Goal: Task Accomplishment & Management: Use online tool/utility

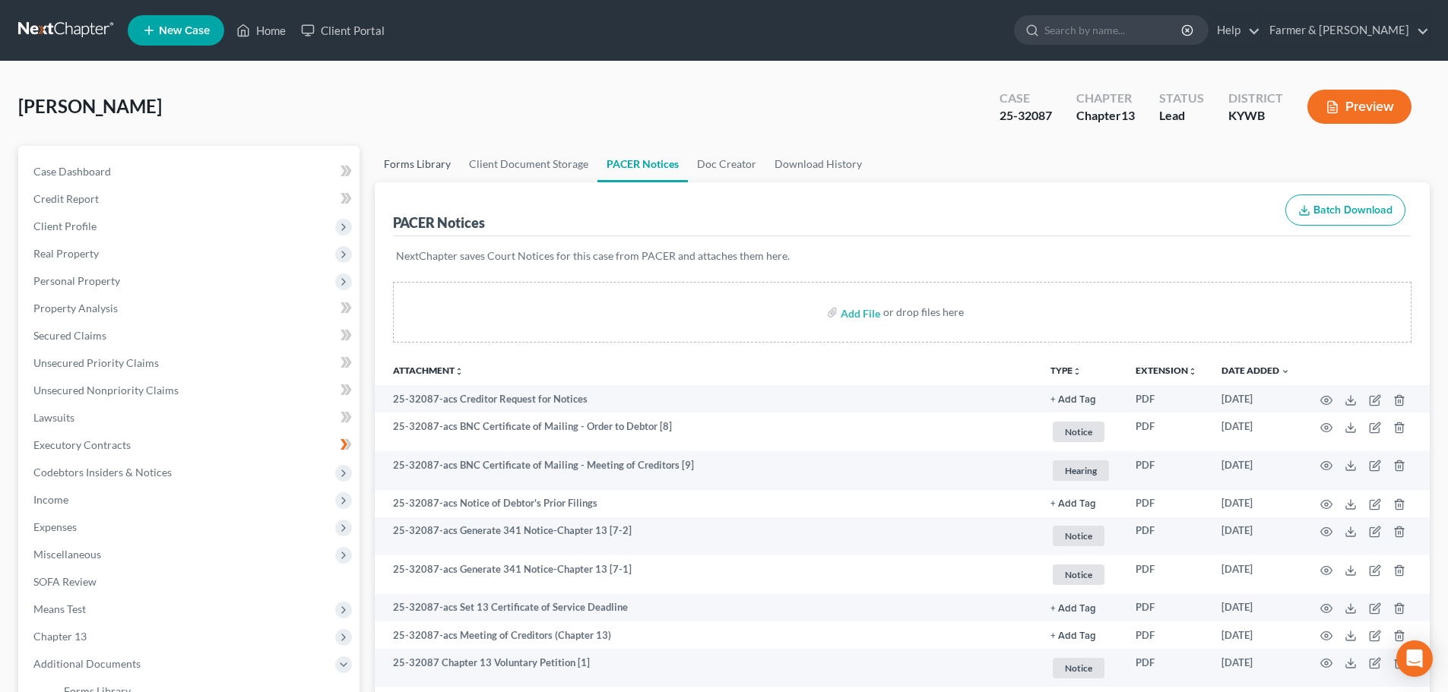
click at [412, 160] on link "Forms Library" at bounding box center [417, 164] width 85 height 36
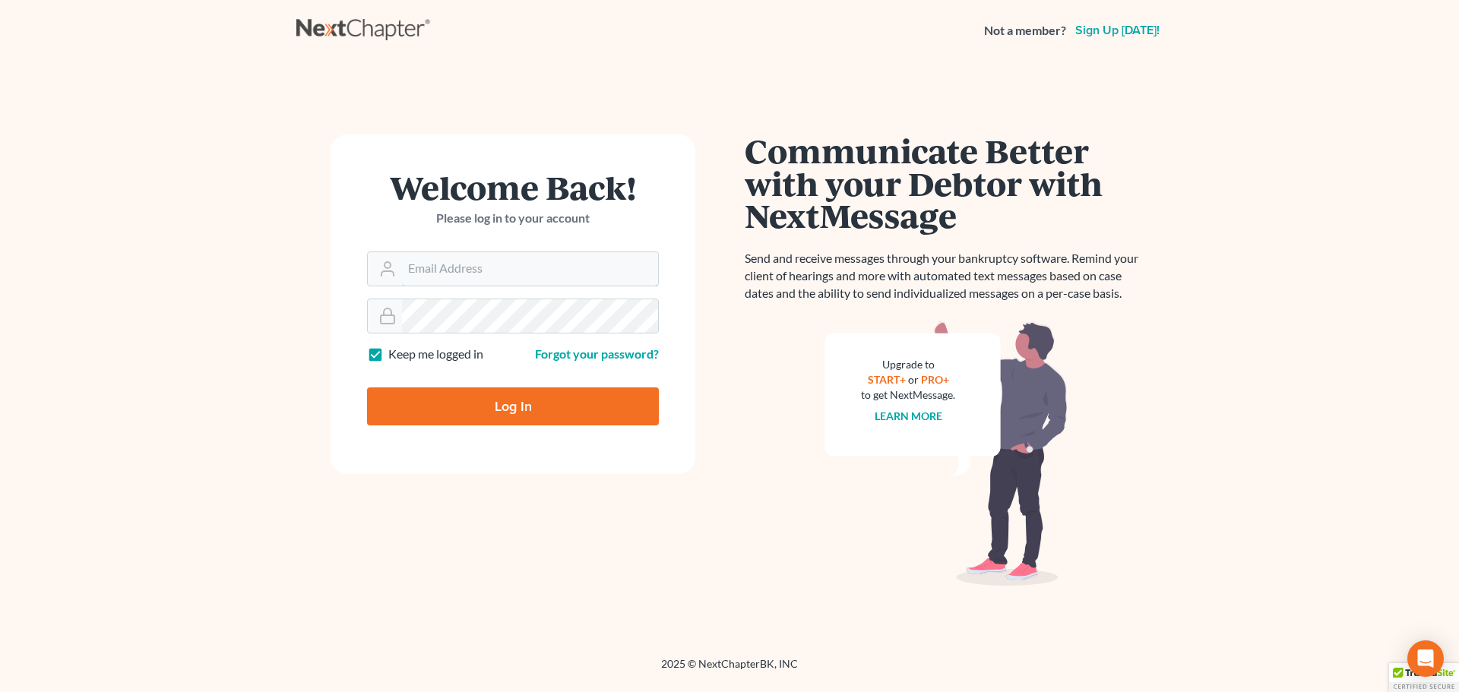
type input "[PERSON_NAME][EMAIL_ADDRESS][DOMAIN_NAME]"
click at [512, 410] on input "Log In" at bounding box center [513, 407] width 292 height 38
type input "Thinking..."
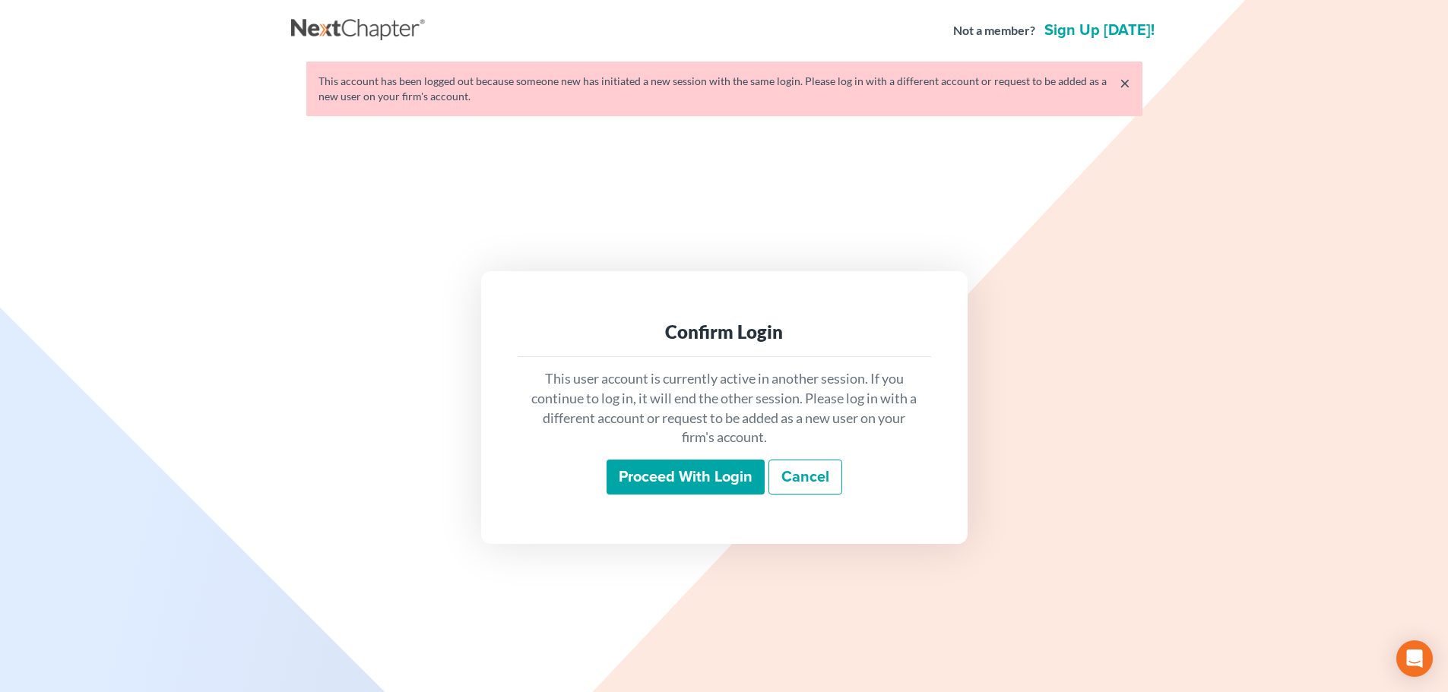
click at [684, 481] on input "Proceed with login" at bounding box center [685, 477] width 158 height 35
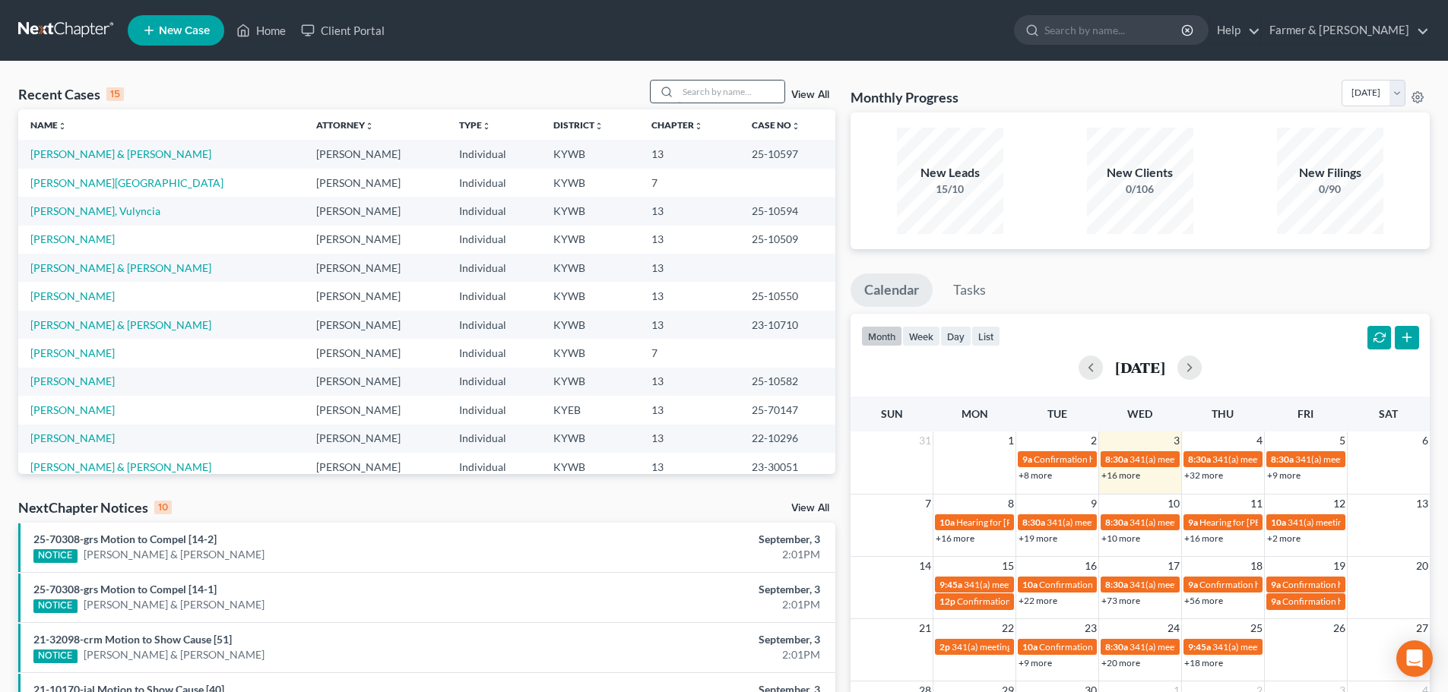
click at [695, 94] on input "search" at bounding box center [731, 92] width 106 height 22
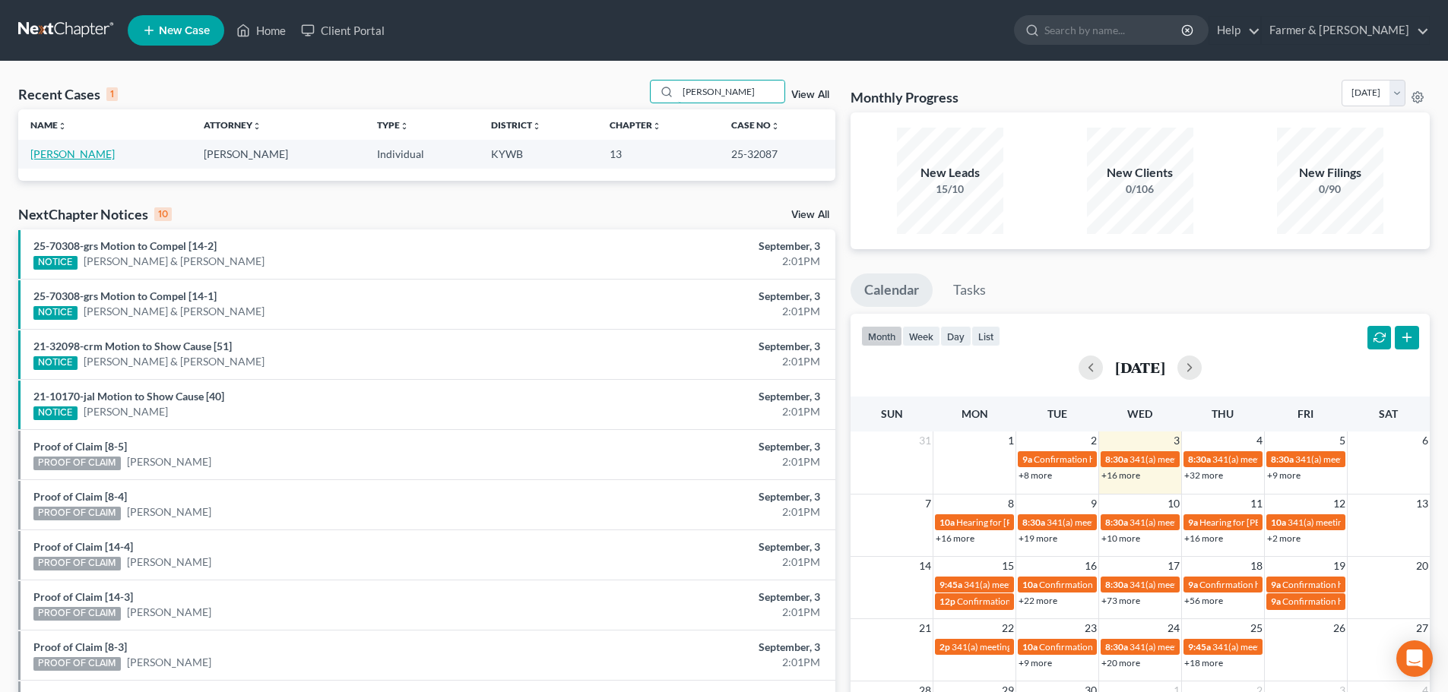
type input "[PERSON_NAME]"
click at [68, 158] on link "[PERSON_NAME]" at bounding box center [72, 153] width 84 height 13
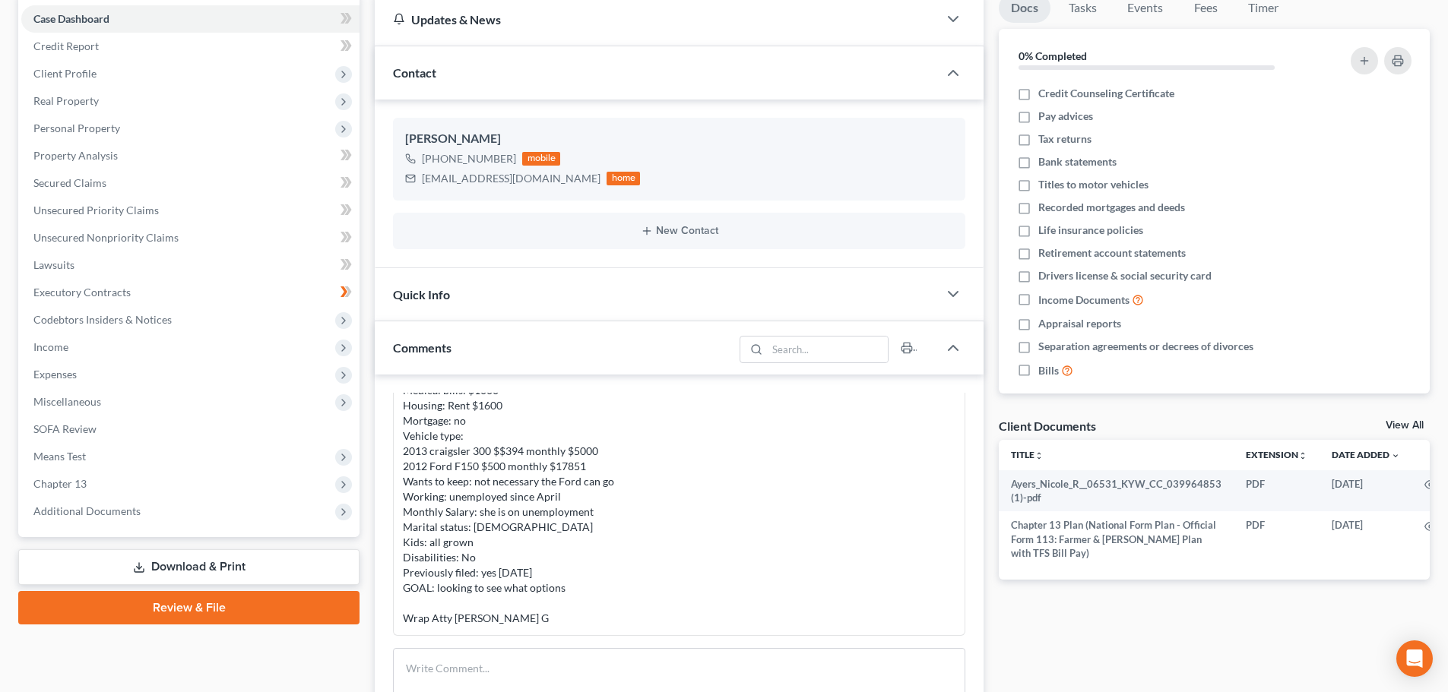
scroll to position [177, 0]
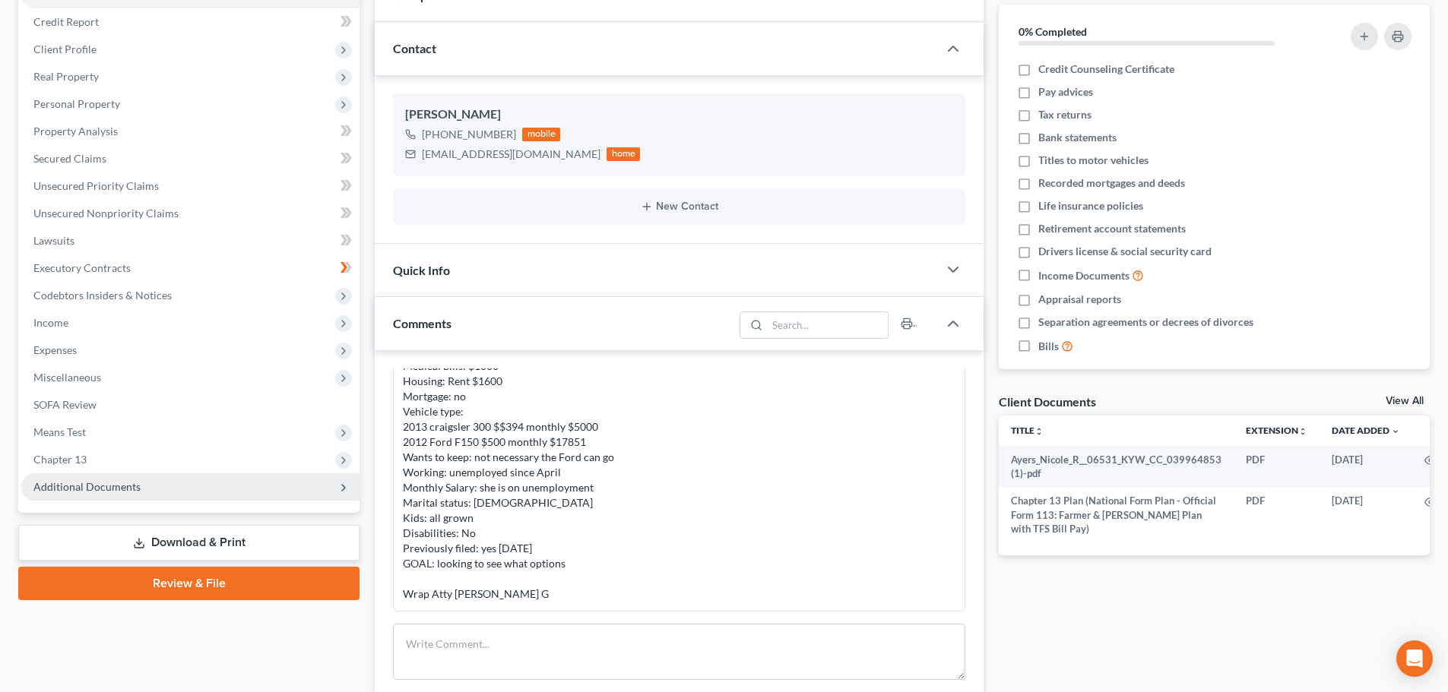
click at [61, 486] on span "Additional Documents" at bounding box center [86, 486] width 107 height 13
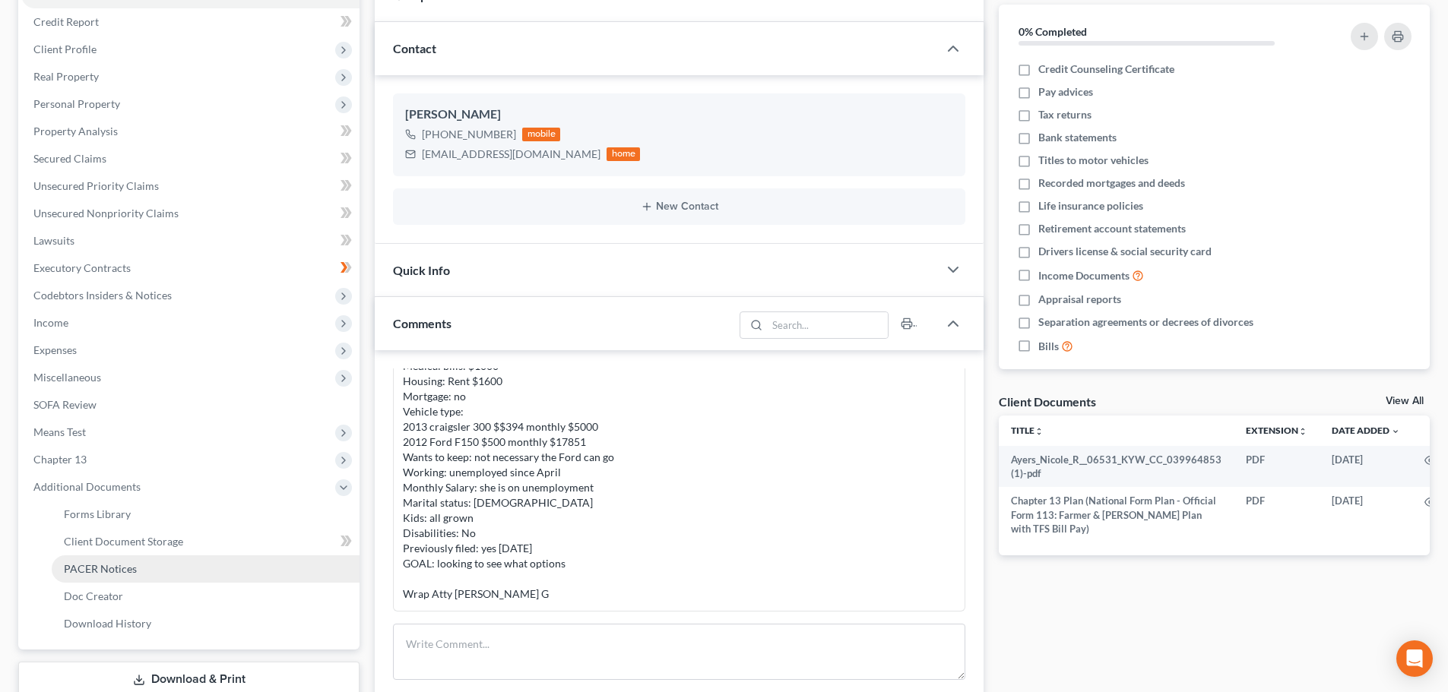
click at [123, 578] on link "PACER Notices" at bounding box center [206, 568] width 308 height 27
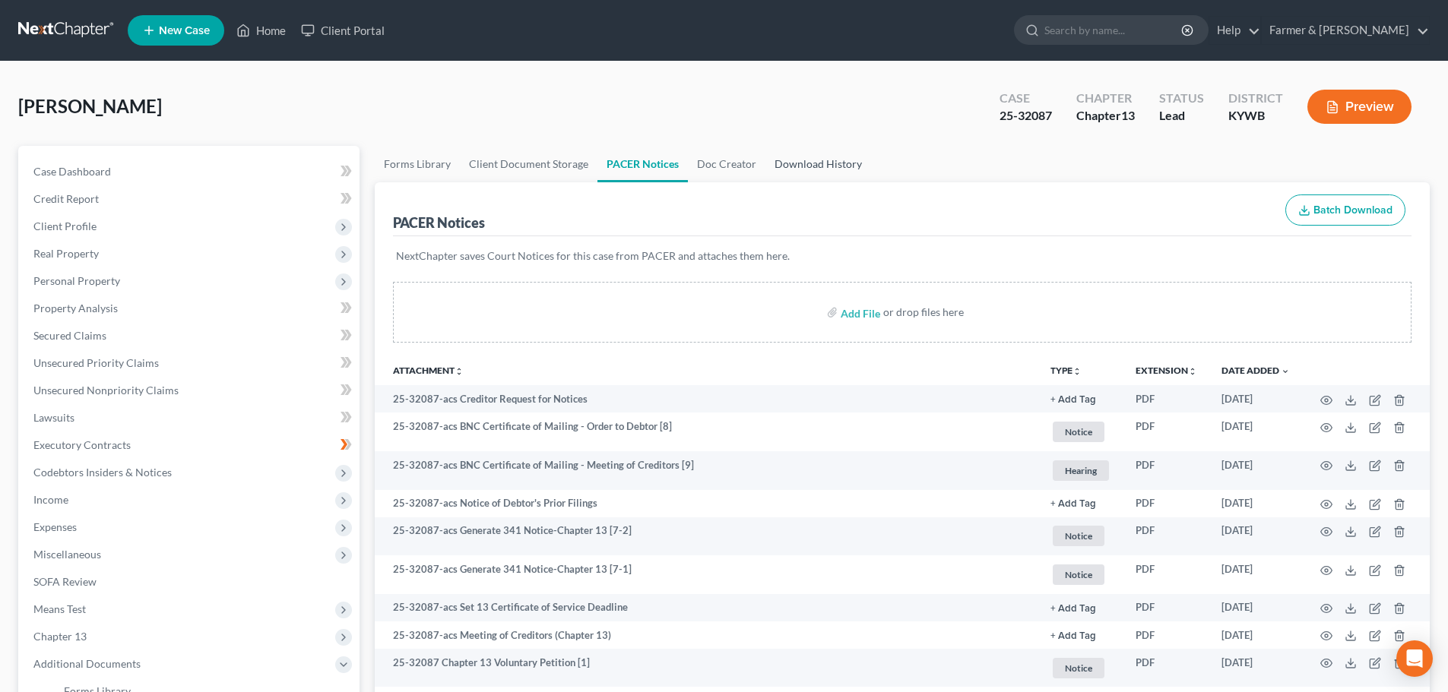
click at [783, 165] on link "Download History" at bounding box center [818, 164] width 106 height 36
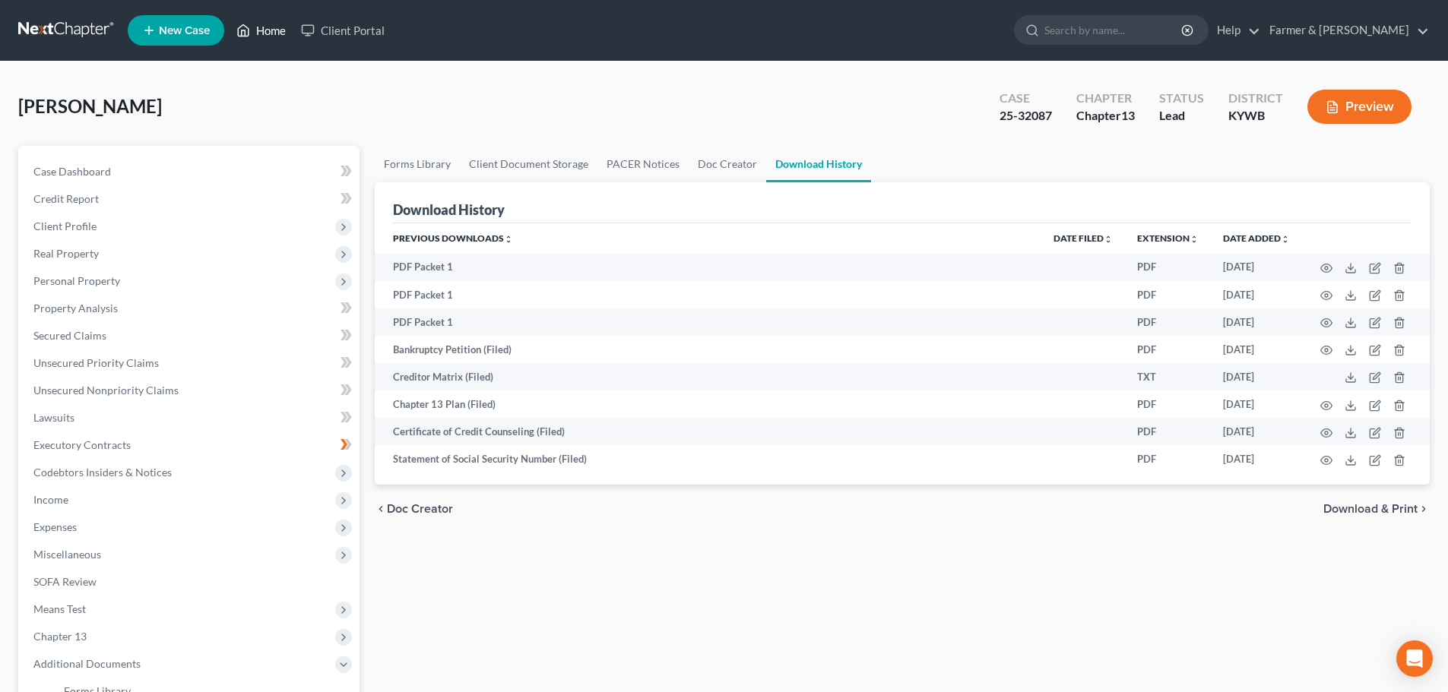
click at [267, 34] on link "Home" at bounding box center [261, 30] width 65 height 27
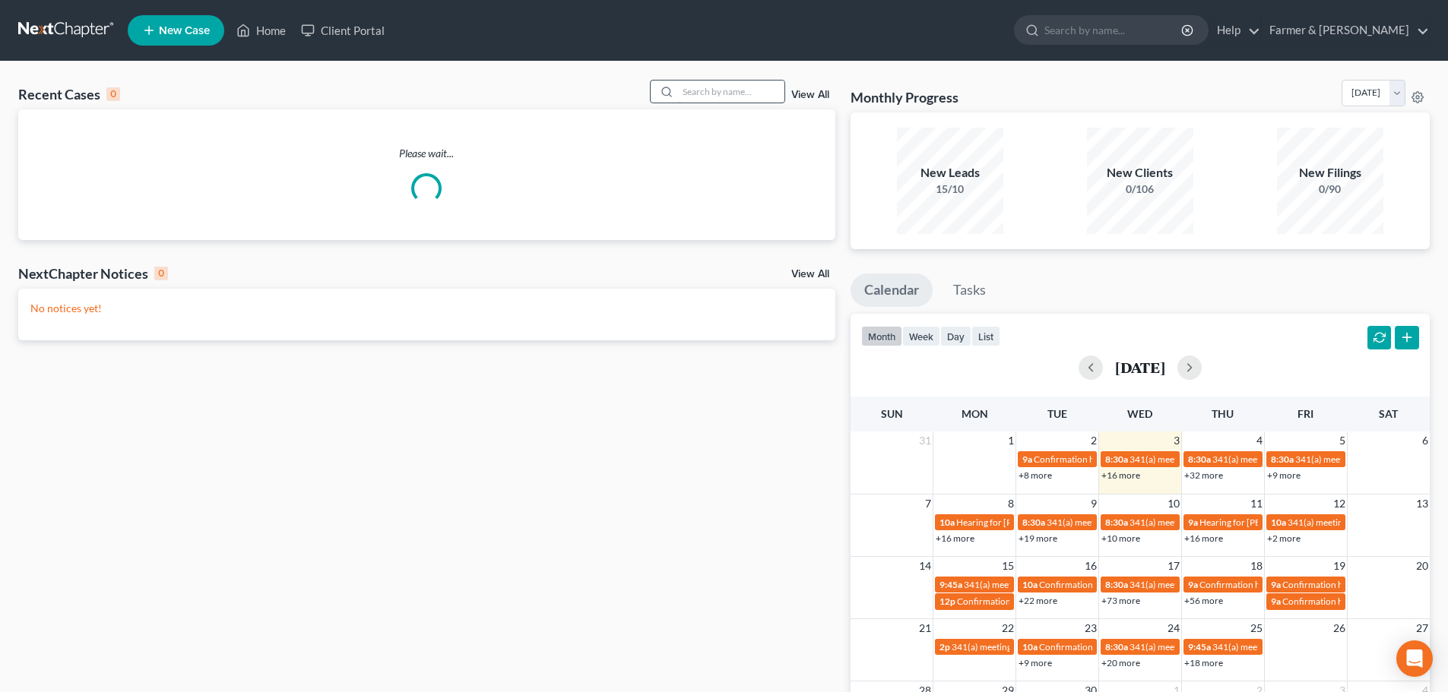
click at [710, 88] on input "search" at bounding box center [731, 92] width 106 height 22
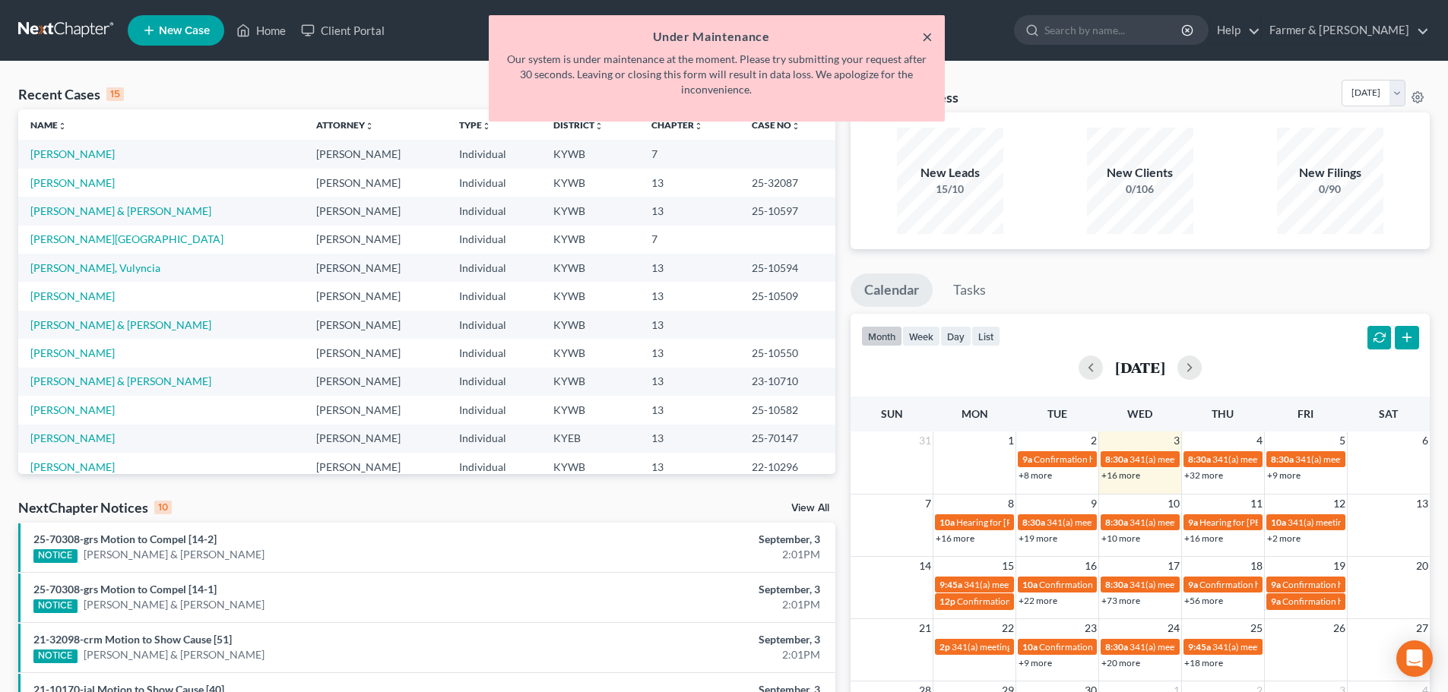
click at [927, 35] on button "×" at bounding box center [927, 36] width 11 height 18
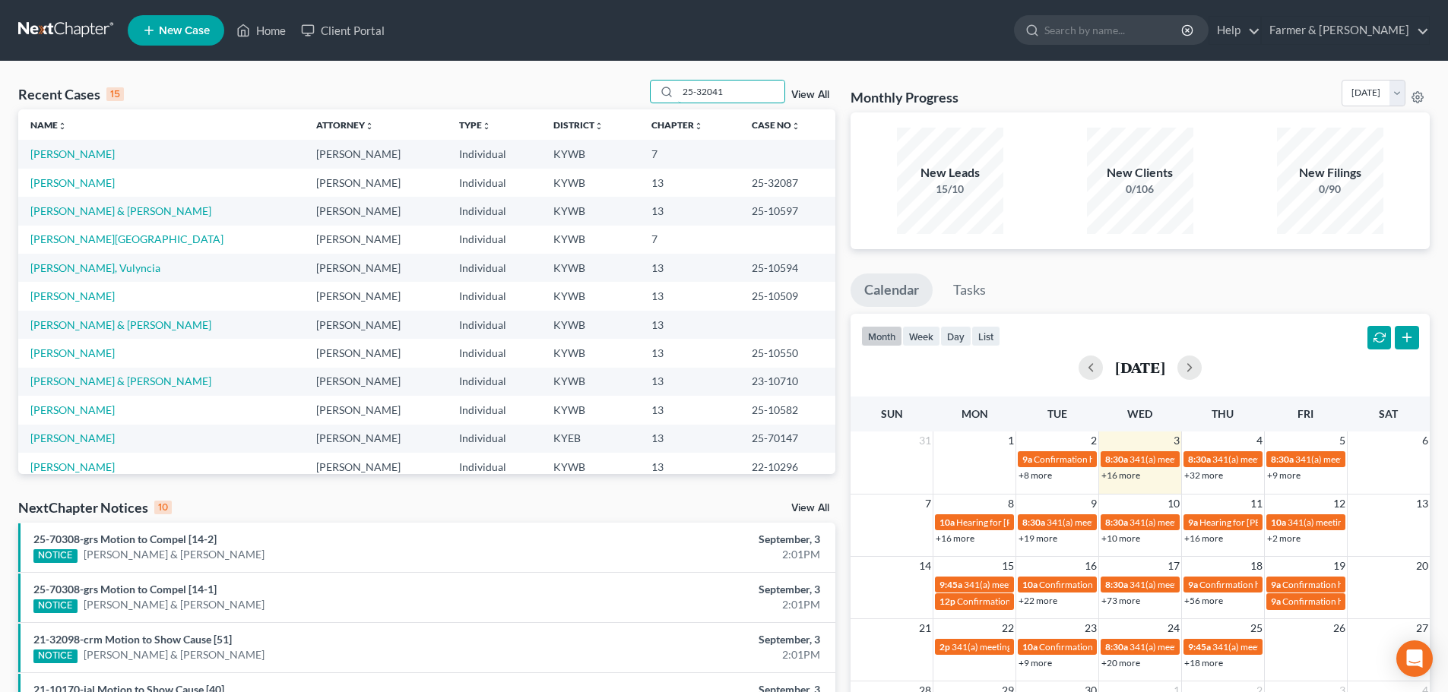
drag, startPoint x: 747, startPoint y: 89, endPoint x: 549, endPoint y: 92, distance: 197.6
click at [549, 92] on div "Recent Cases 15 25-32041 View All" at bounding box center [426, 95] width 817 height 30
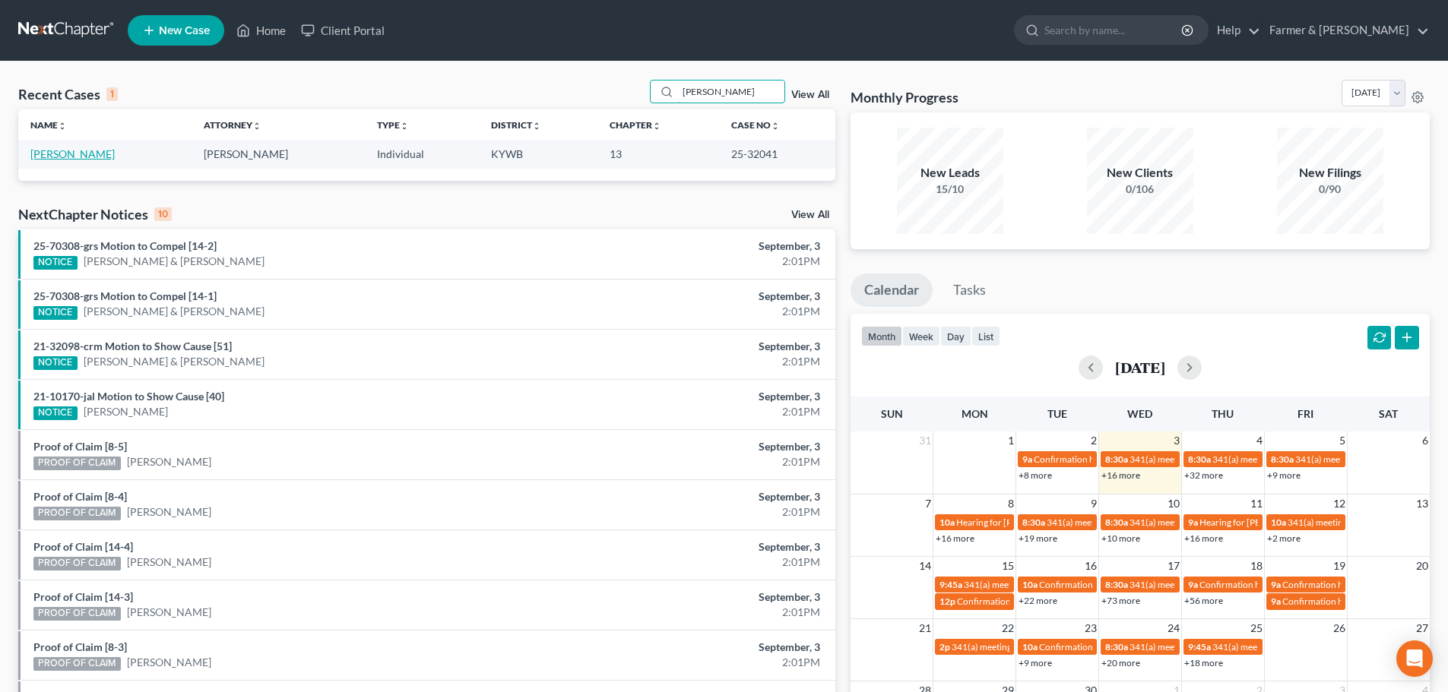
type input "[PERSON_NAME]"
click at [74, 158] on link "[PERSON_NAME]" at bounding box center [72, 153] width 84 height 13
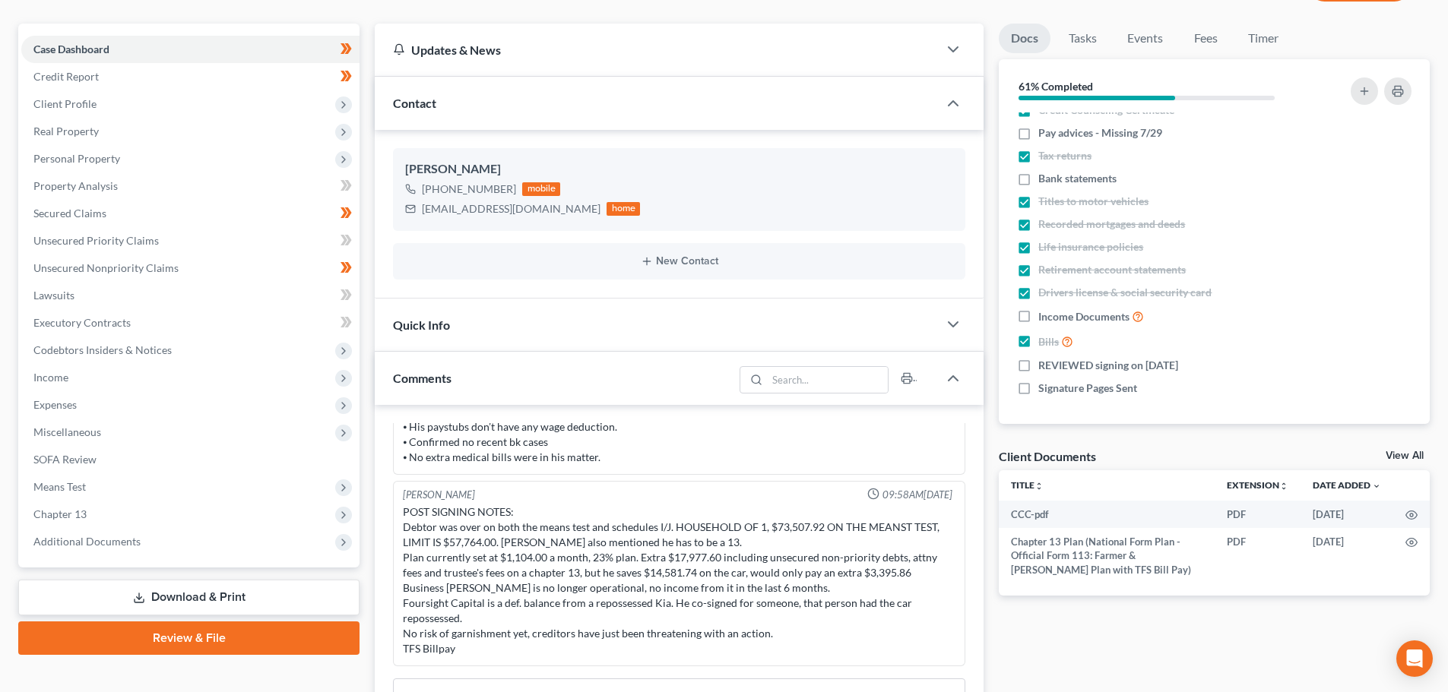
scroll to position [177, 0]
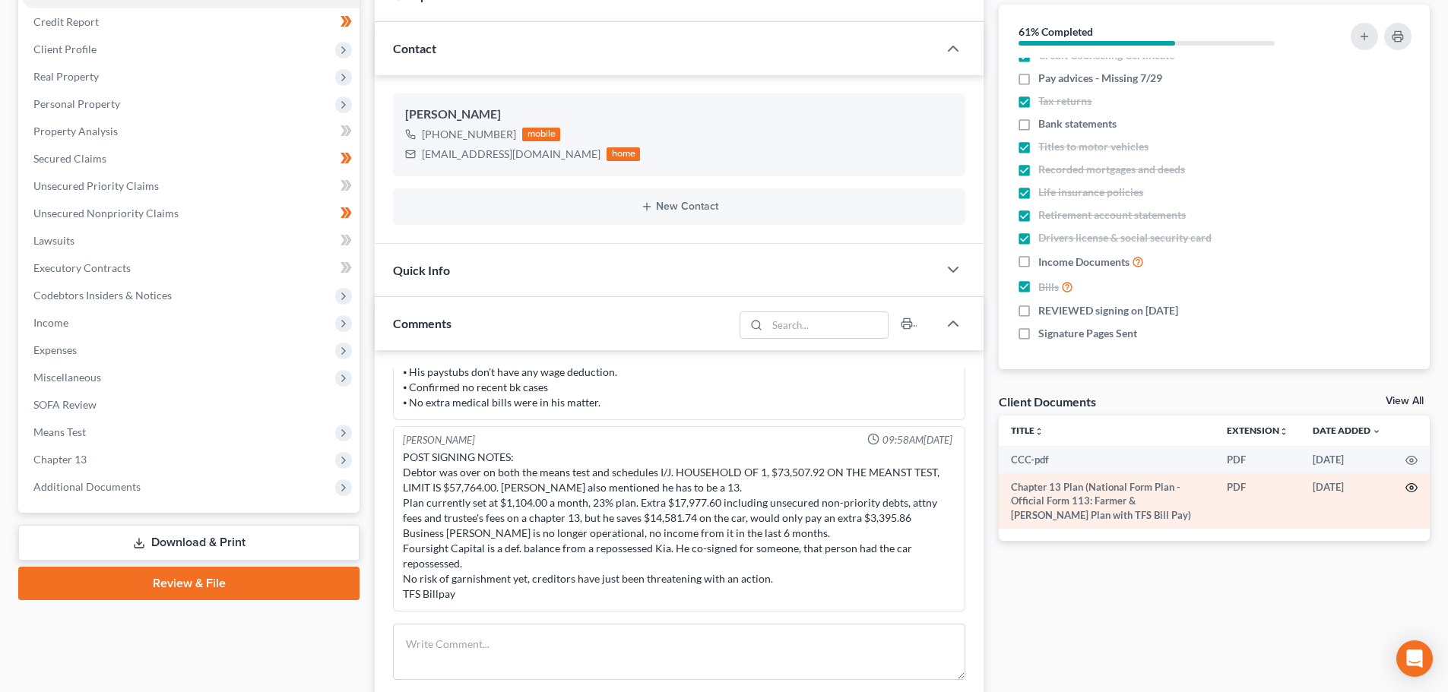
click at [1413, 484] on icon "button" at bounding box center [1411, 488] width 11 height 8
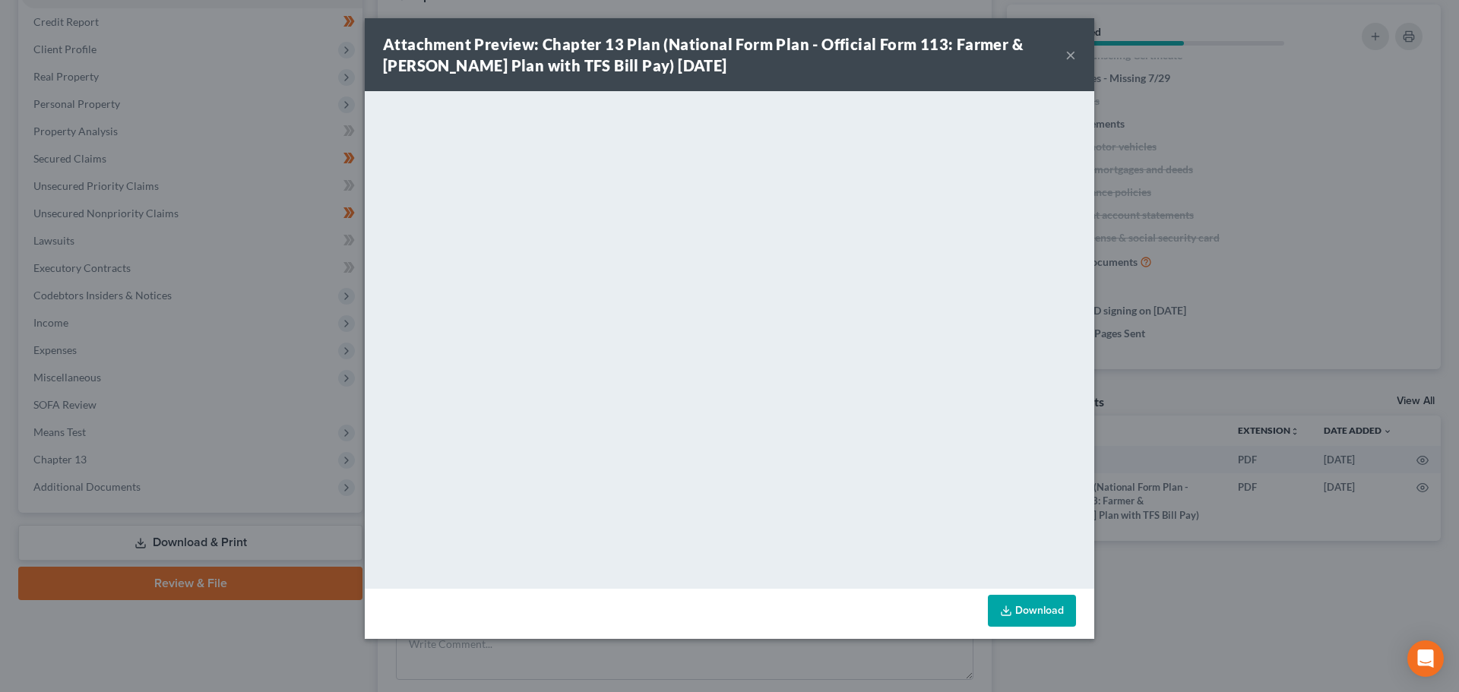
click at [1071, 52] on button "×" at bounding box center [1070, 55] width 11 height 18
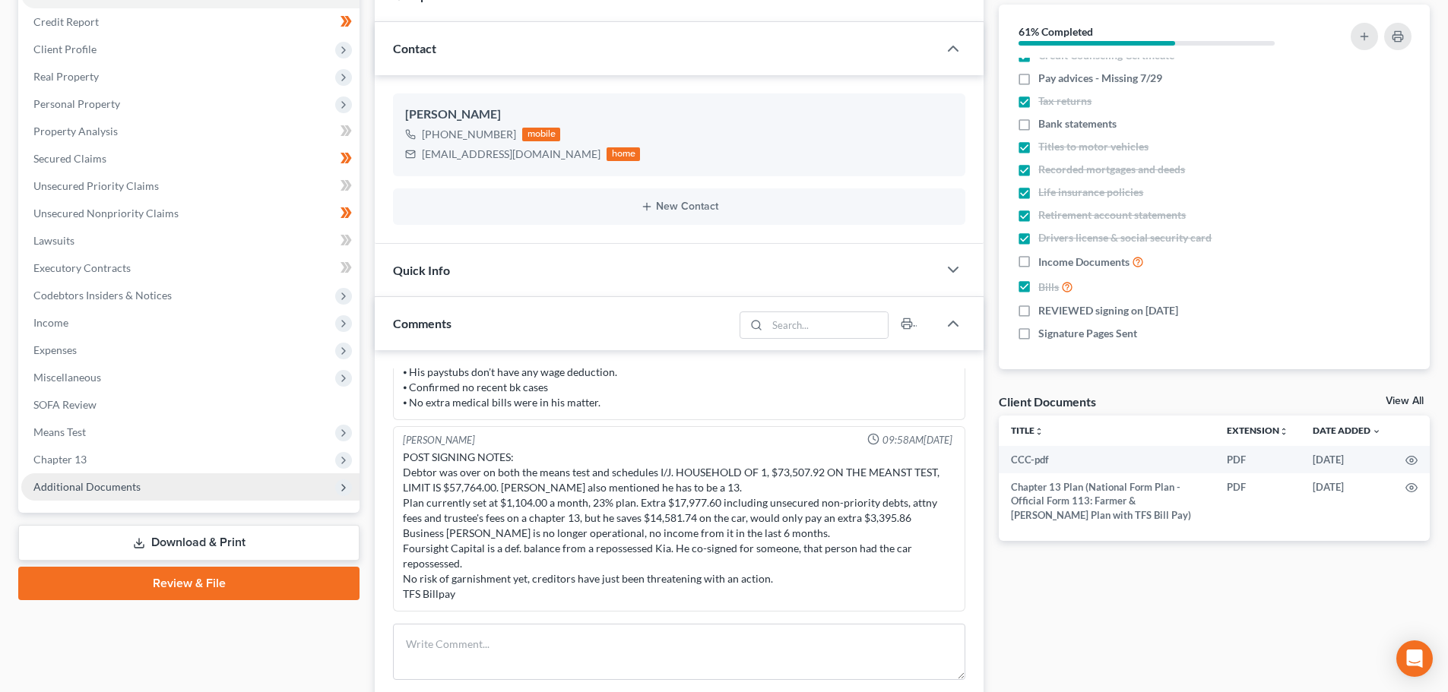
click at [109, 488] on span "Additional Documents" at bounding box center [86, 486] width 107 height 13
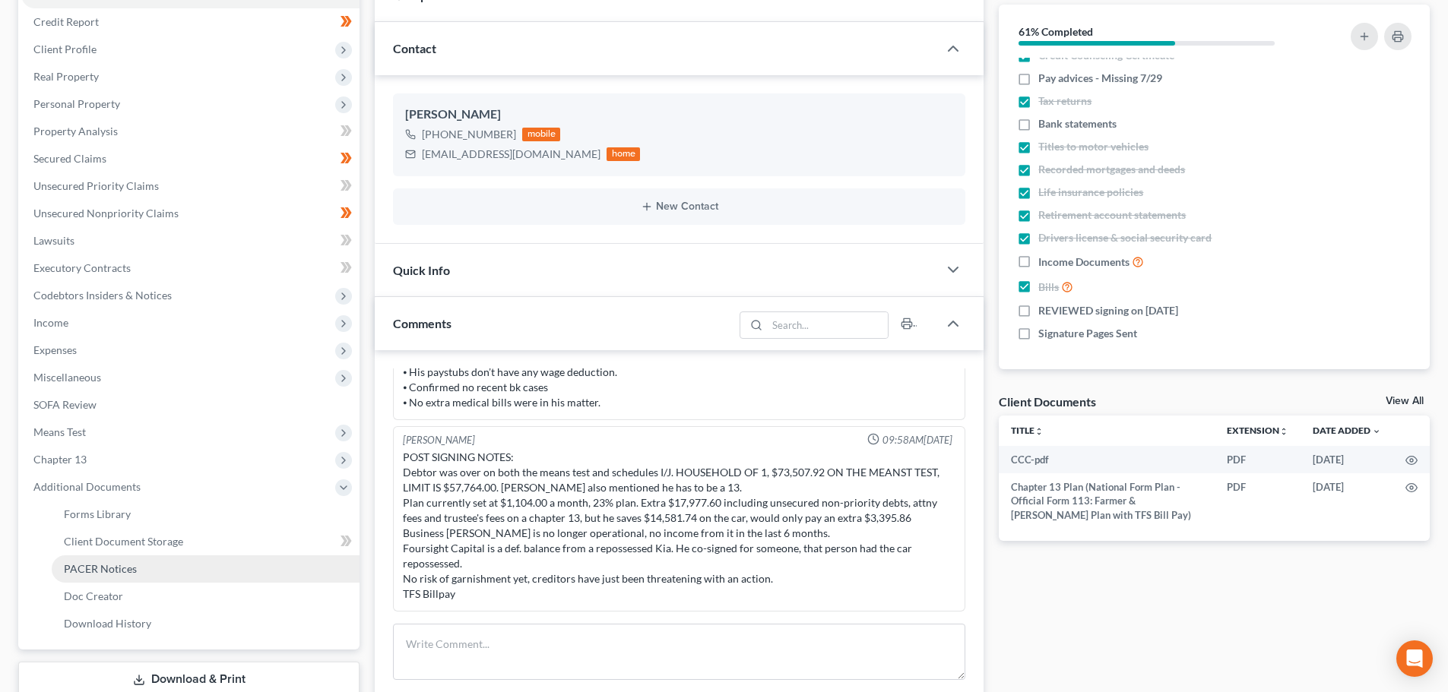
click at [127, 574] on span "PACER Notices" at bounding box center [100, 568] width 73 height 13
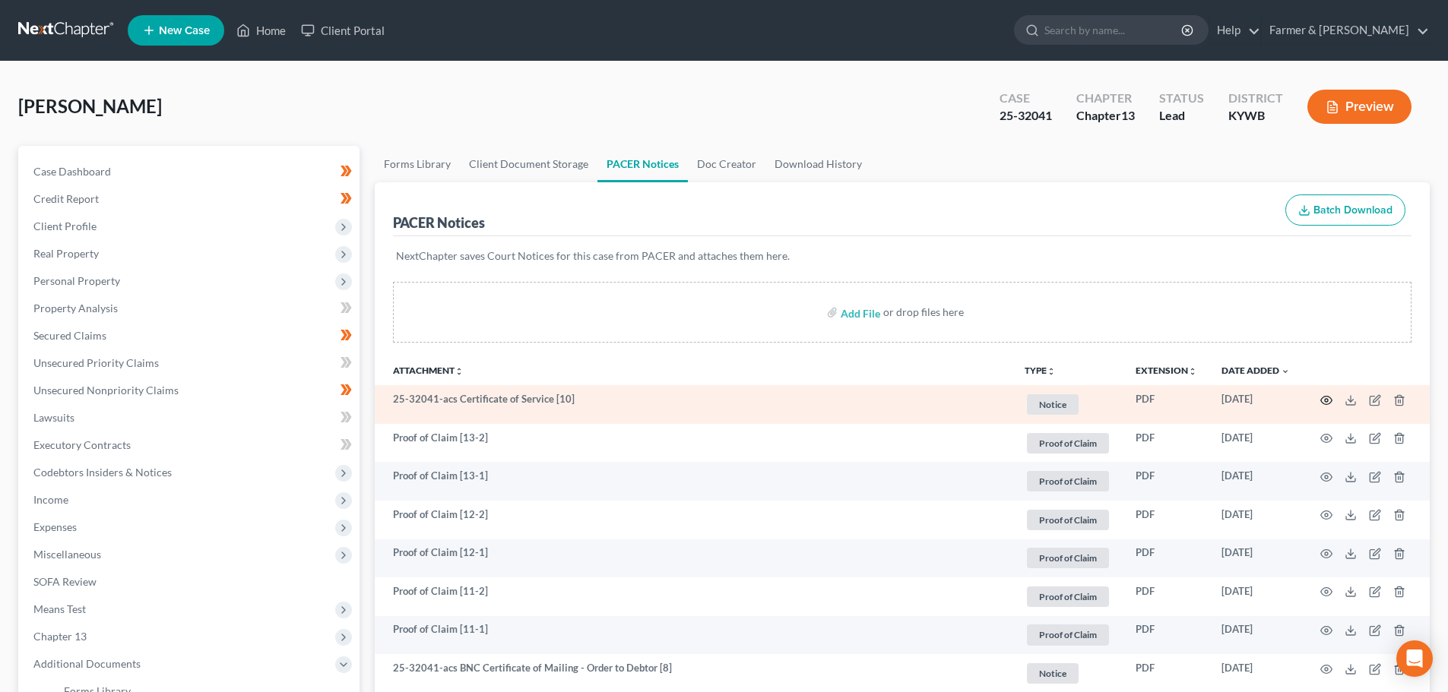
click at [1323, 394] on icon "button" at bounding box center [1326, 400] width 12 height 12
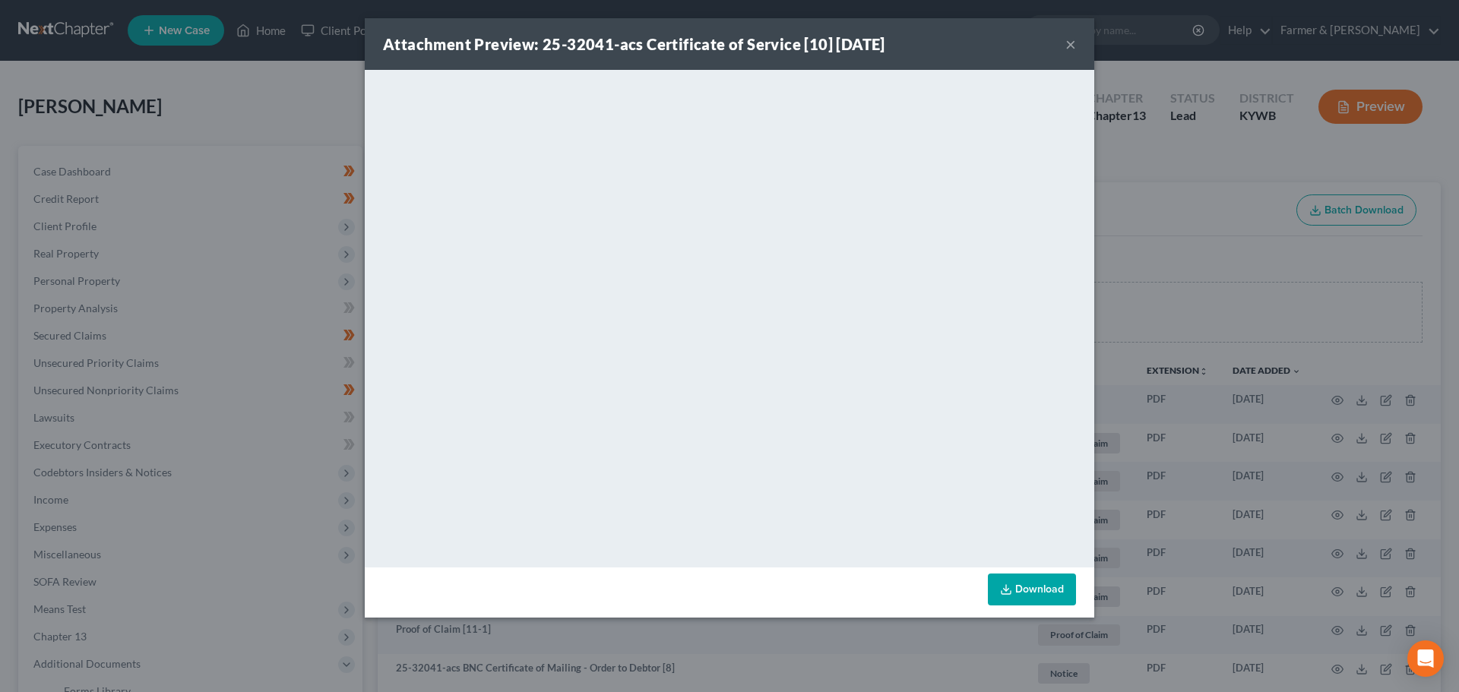
click at [1068, 44] on button "×" at bounding box center [1070, 44] width 11 height 18
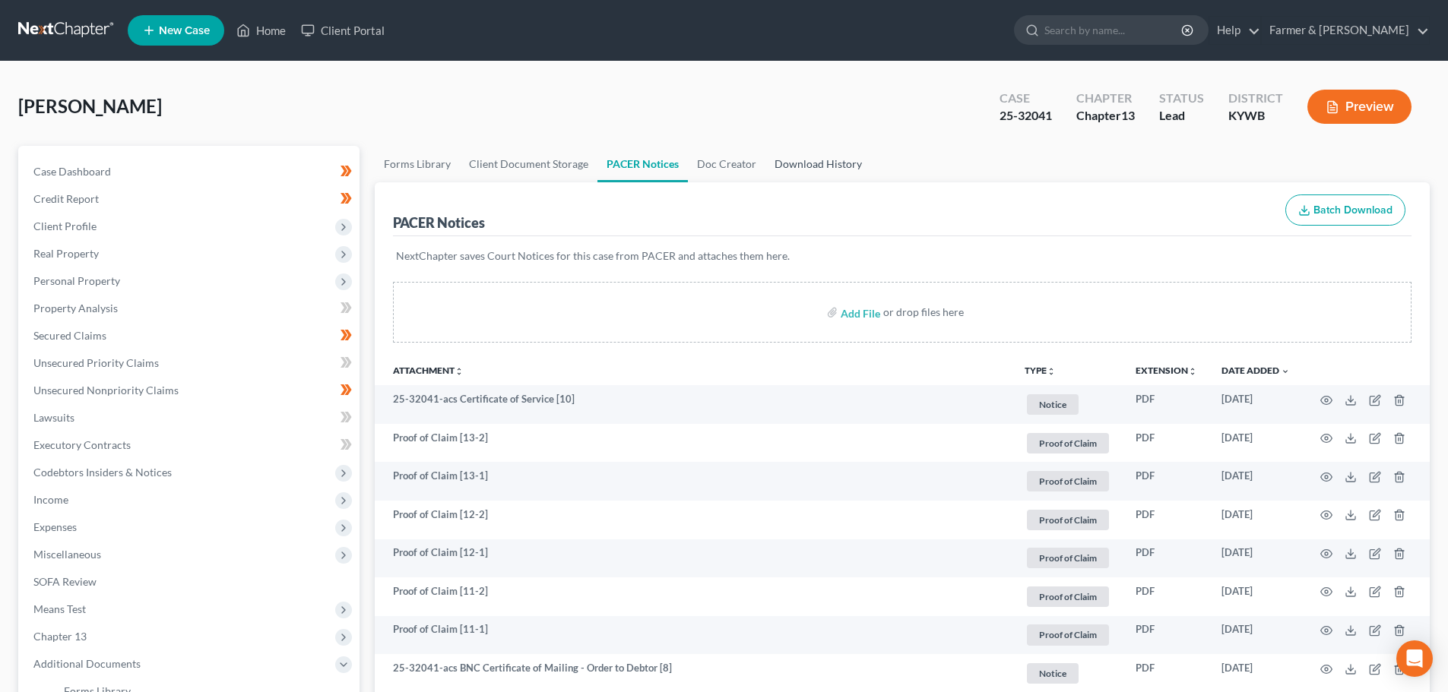
click at [815, 167] on link "Download History" at bounding box center [818, 164] width 106 height 36
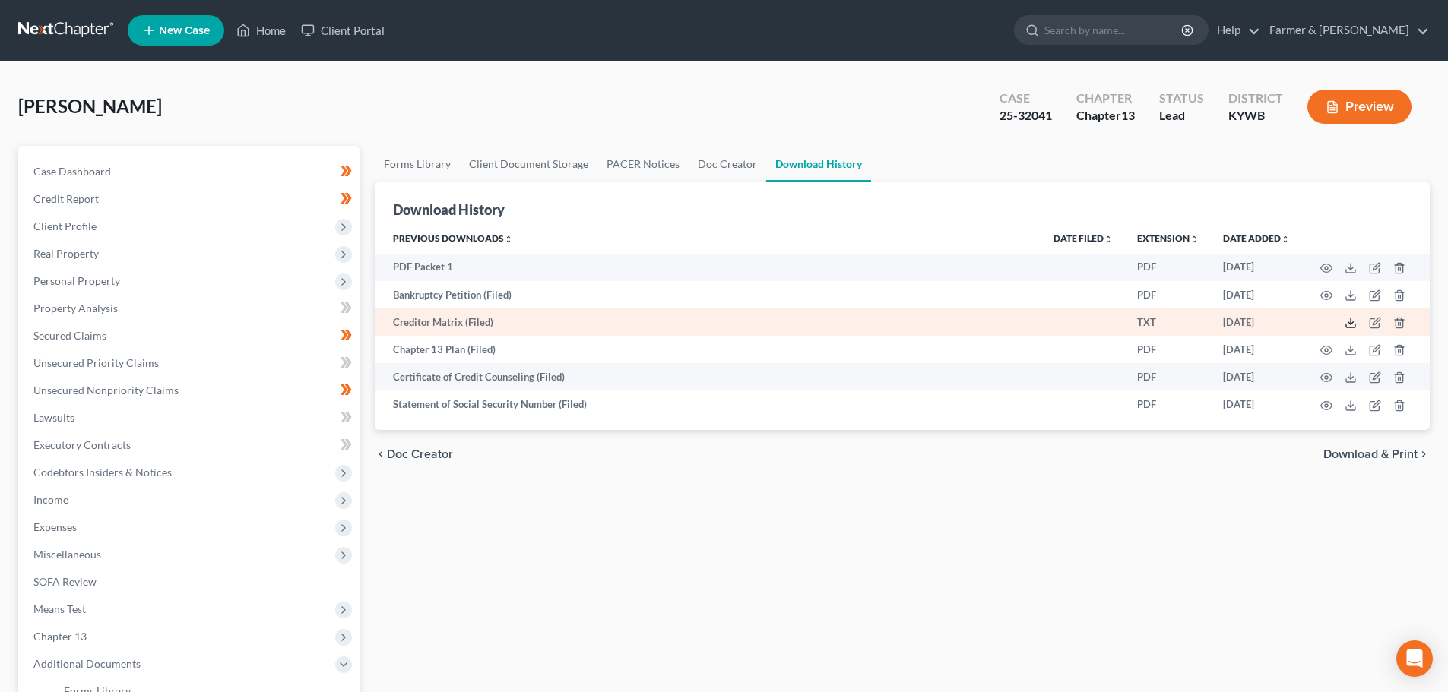
click at [1348, 321] on icon at bounding box center [1350, 323] width 12 height 12
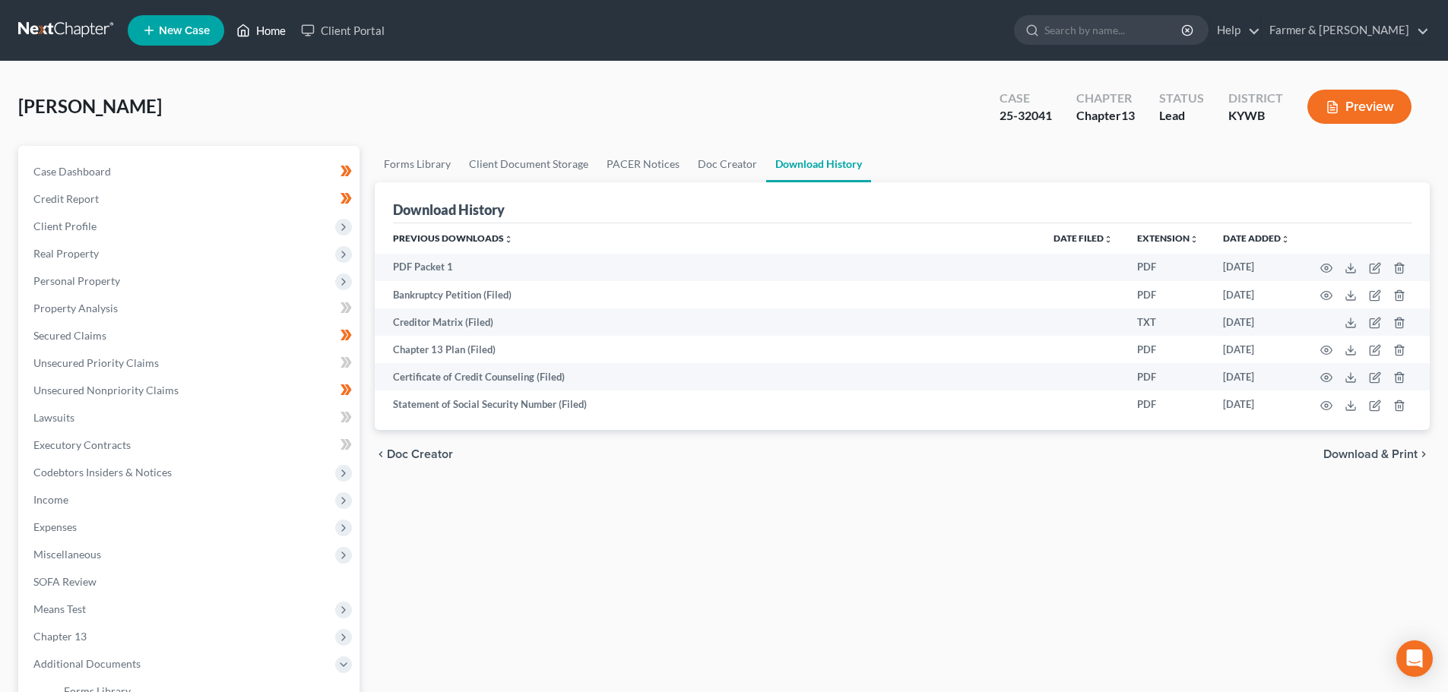
click at [264, 30] on link "Home" at bounding box center [261, 30] width 65 height 27
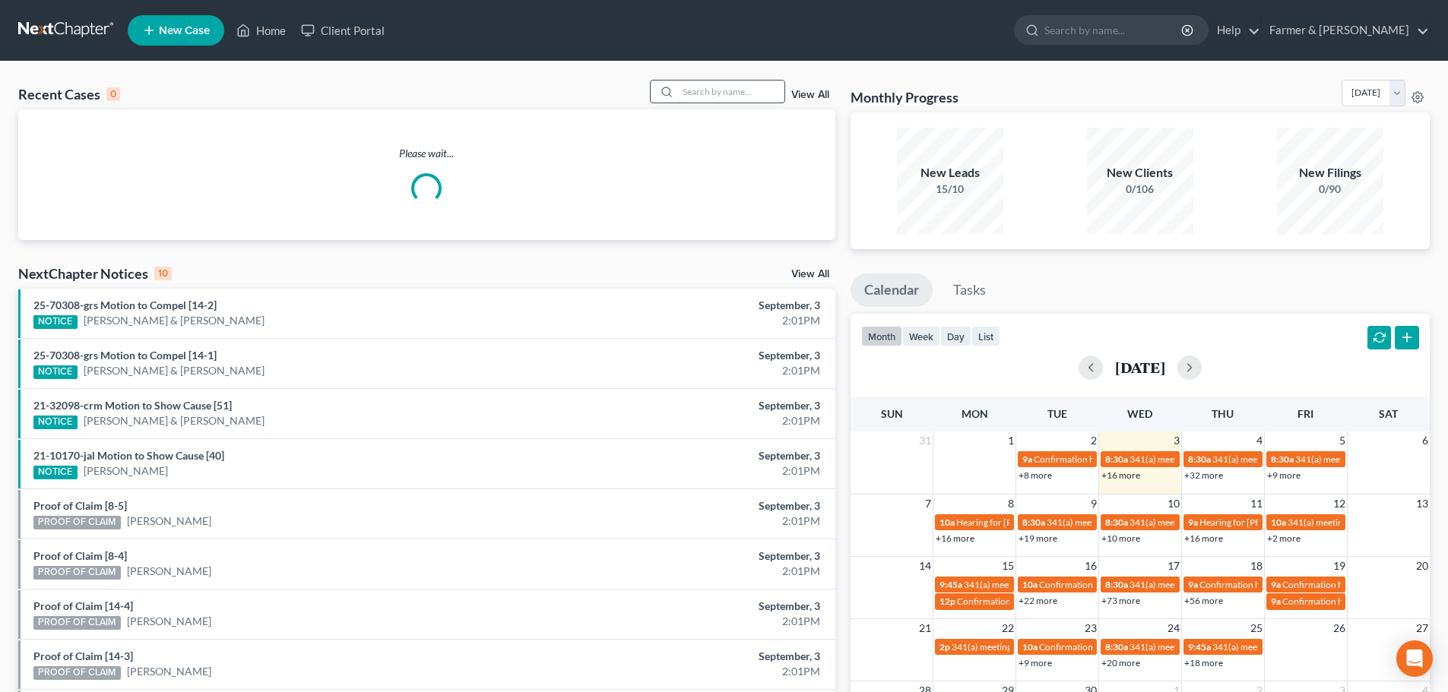
click at [698, 89] on input "search" at bounding box center [731, 92] width 106 height 22
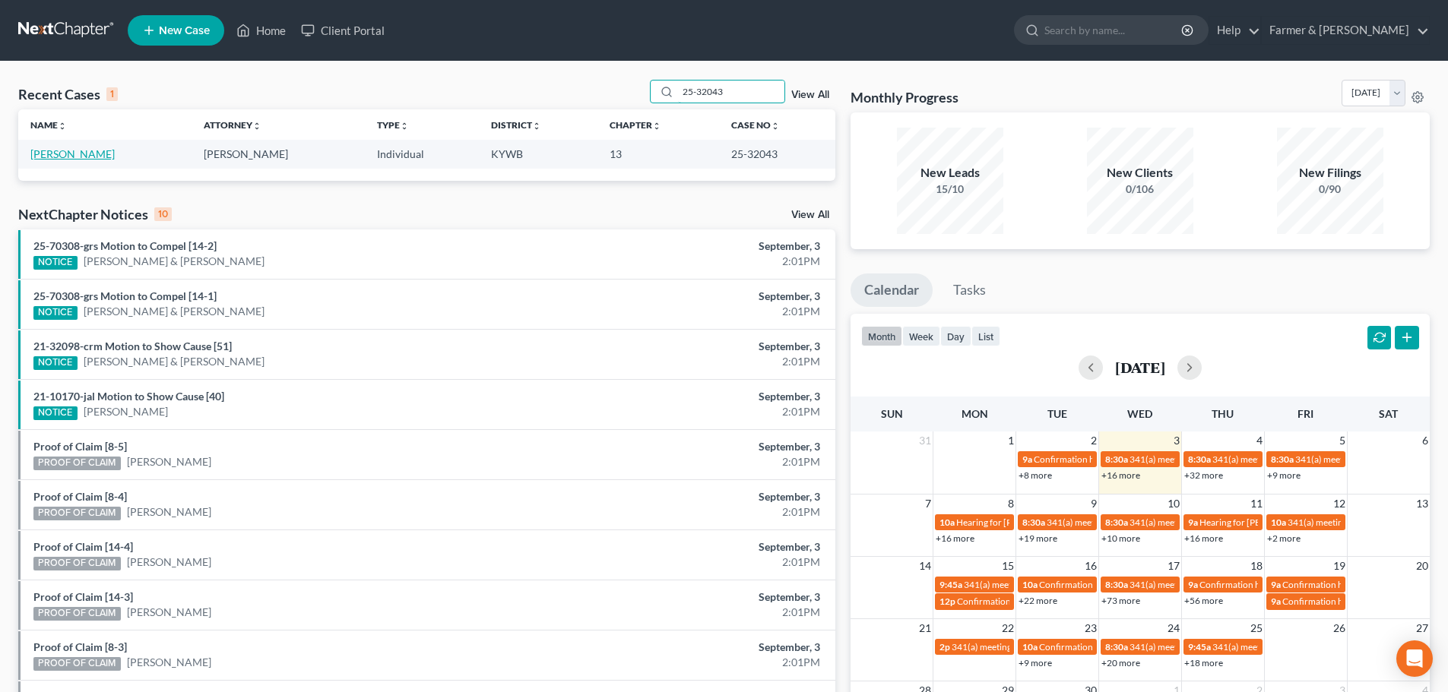
type input "25-32043"
click at [81, 158] on link "[PERSON_NAME]" at bounding box center [72, 153] width 84 height 13
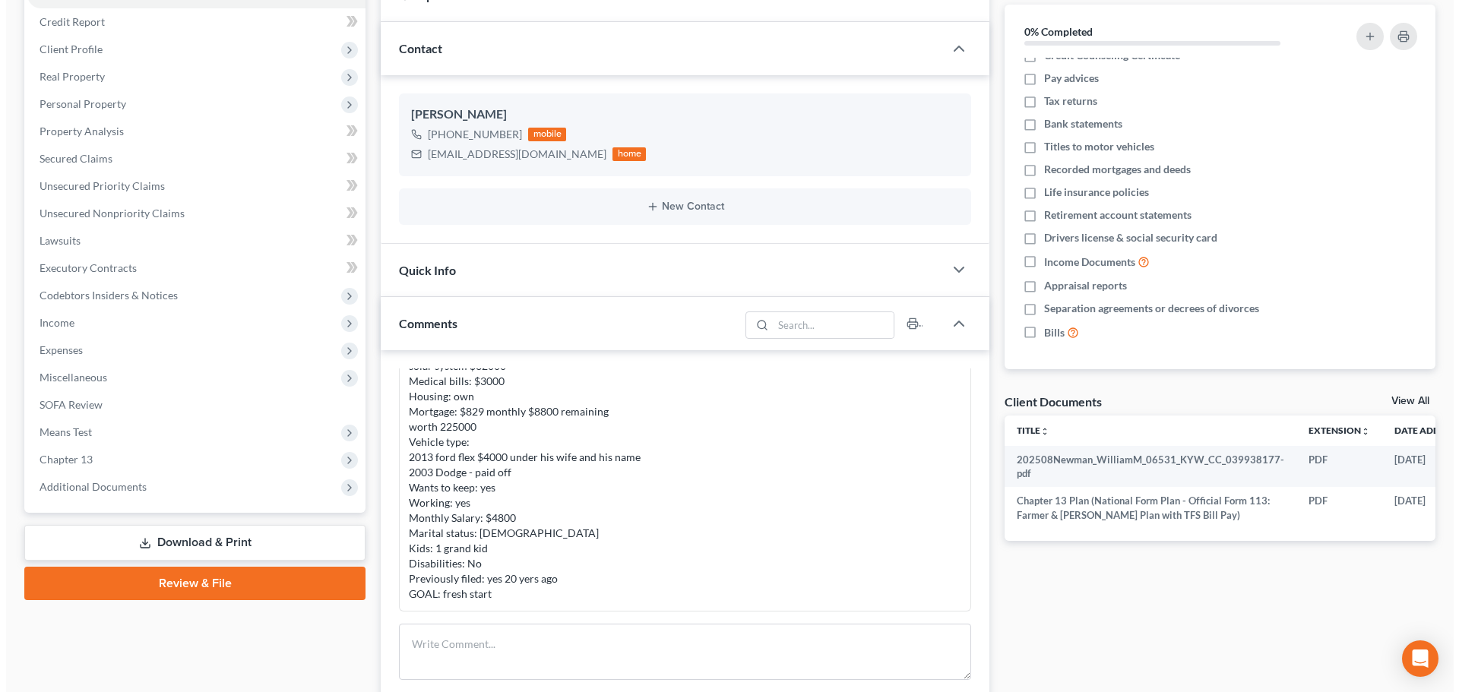
scroll to position [0, 67]
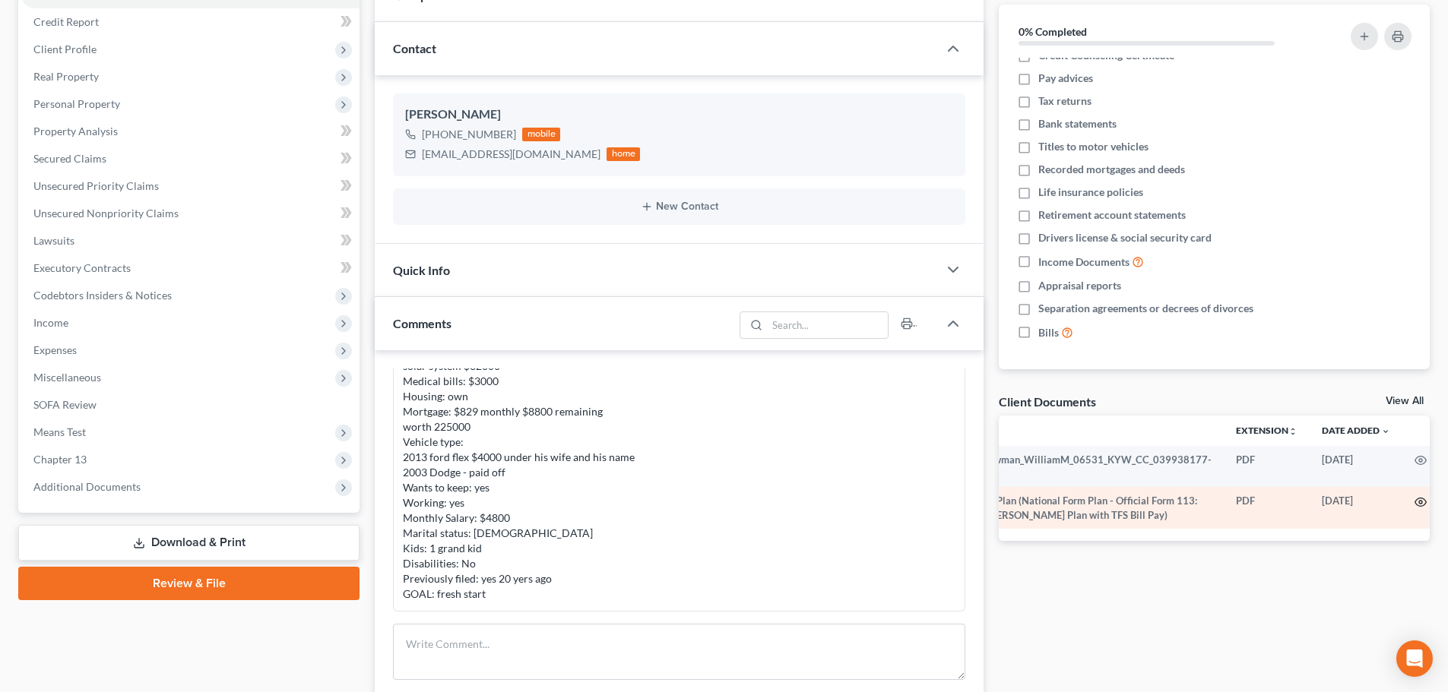
click at [1414, 504] on icon "button" at bounding box center [1420, 502] width 12 height 12
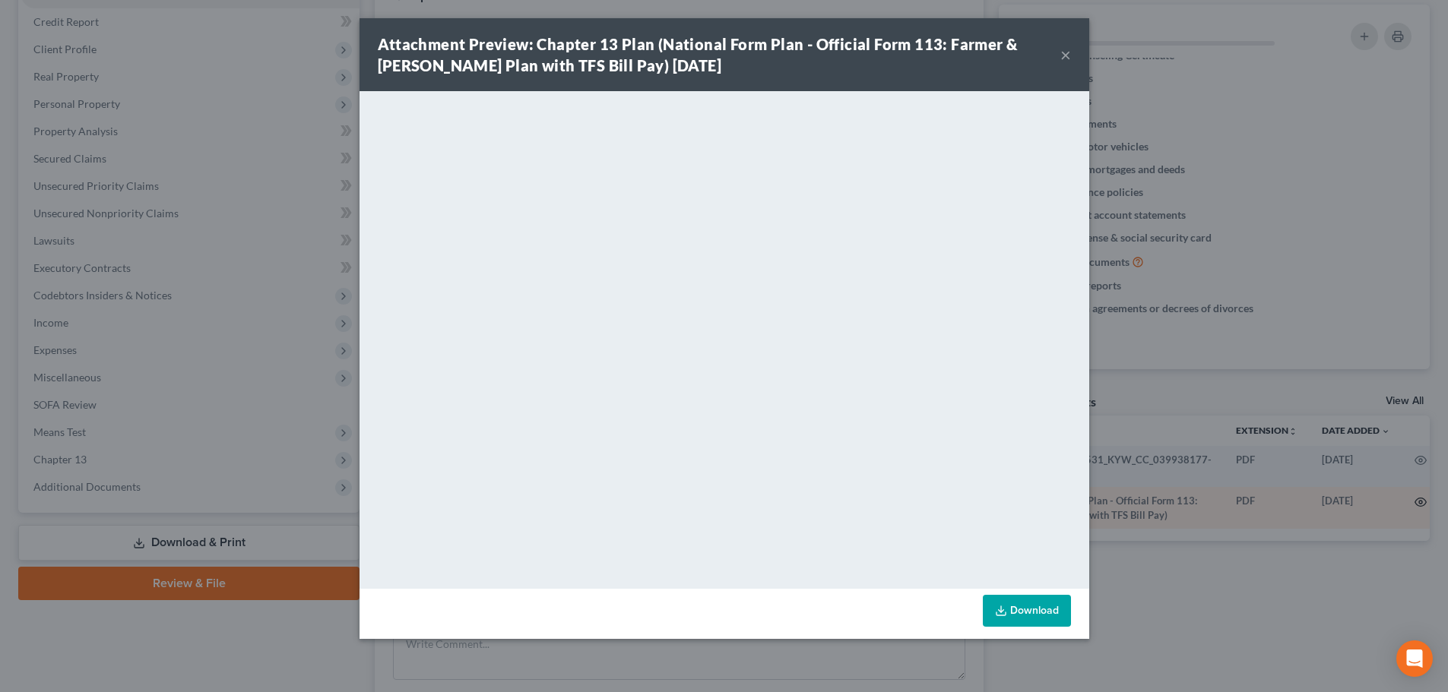
scroll to position [0, 64]
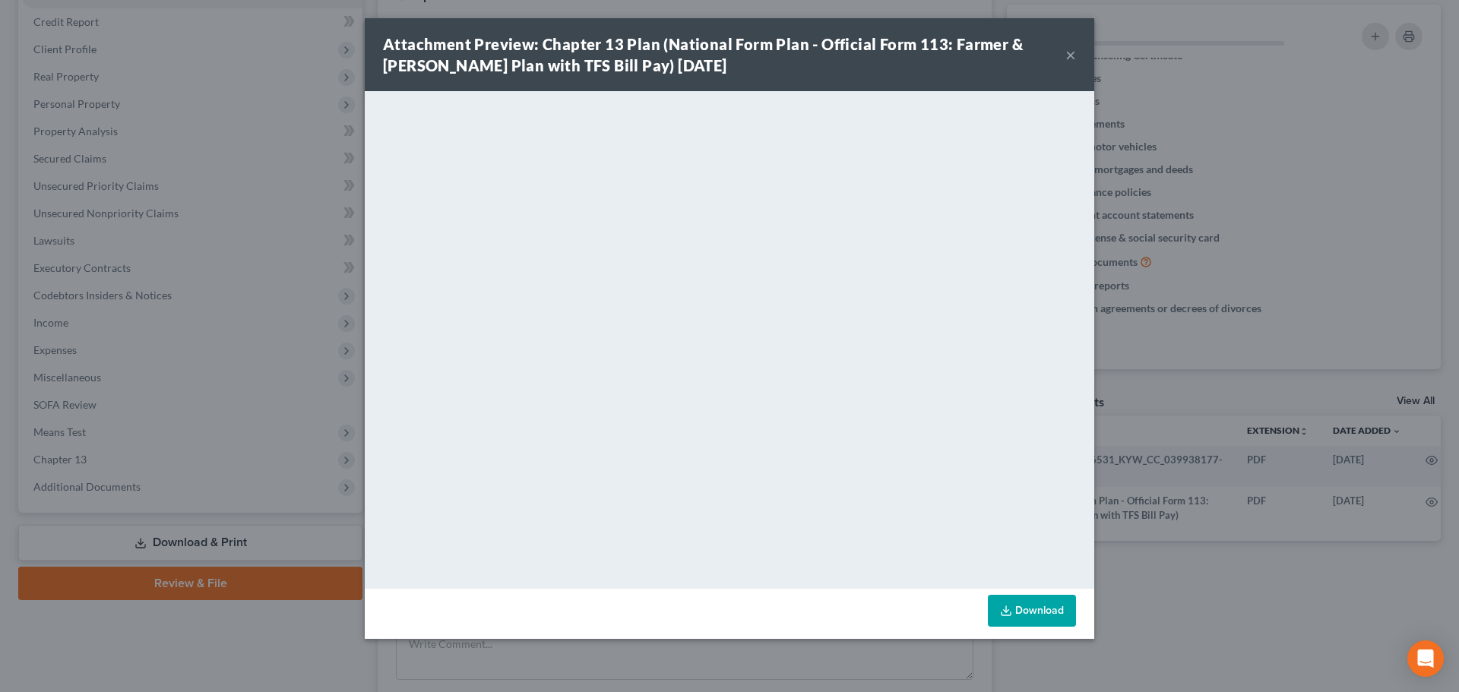
click at [1072, 48] on button "×" at bounding box center [1070, 55] width 11 height 18
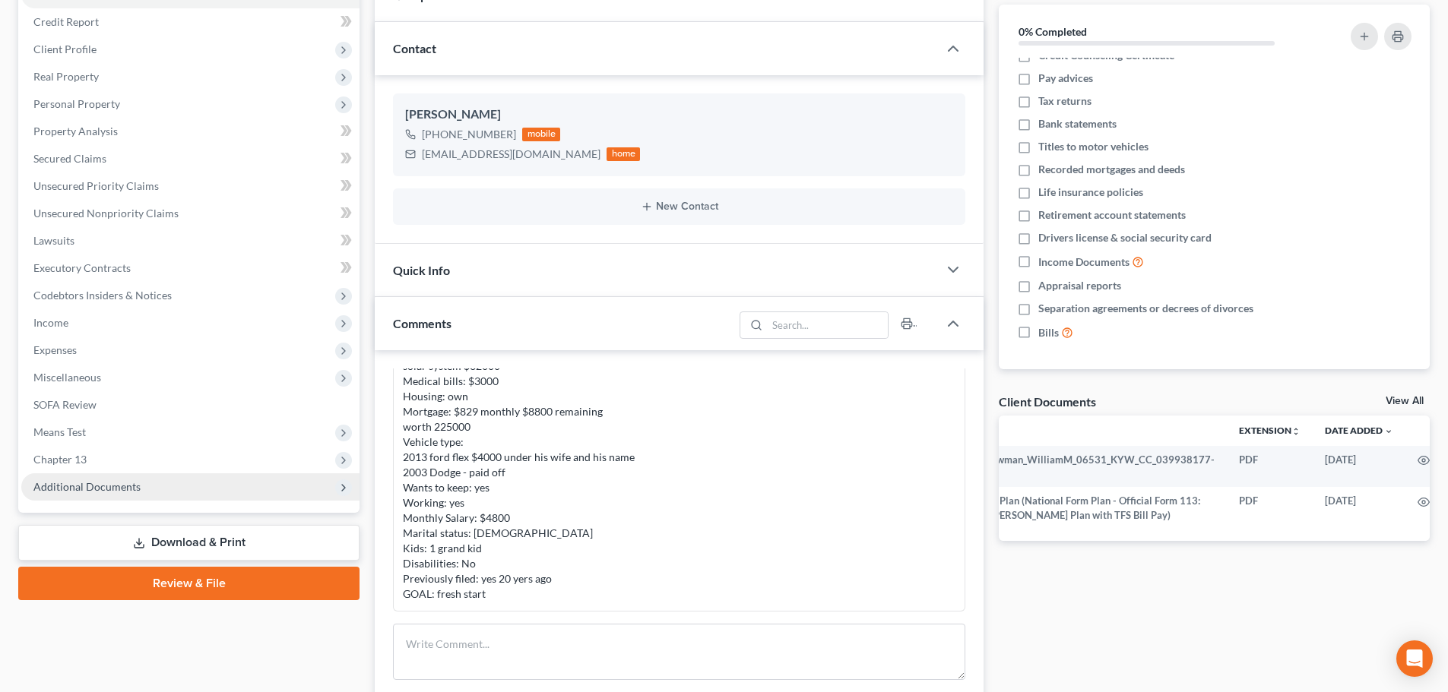
click at [110, 497] on span "Additional Documents" at bounding box center [190, 486] width 338 height 27
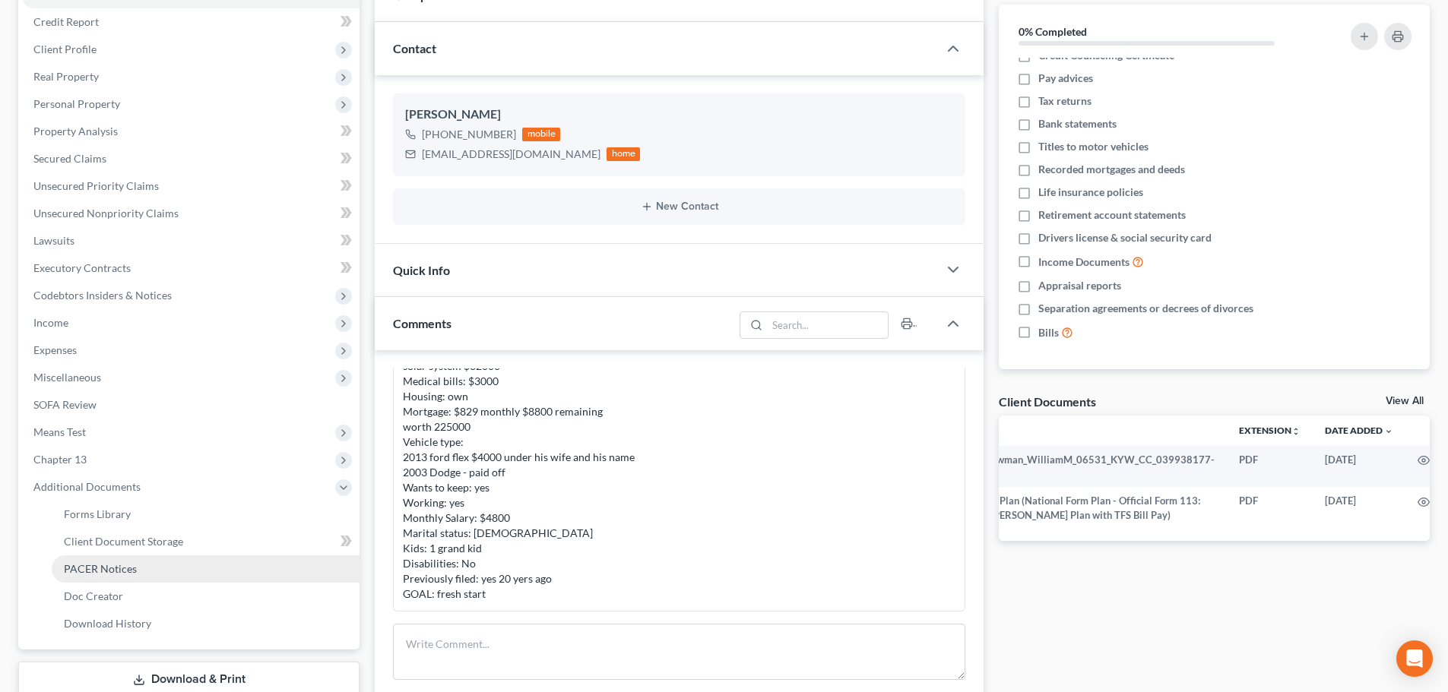
click at [119, 565] on span "PACER Notices" at bounding box center [100, 568] width 73 height 13
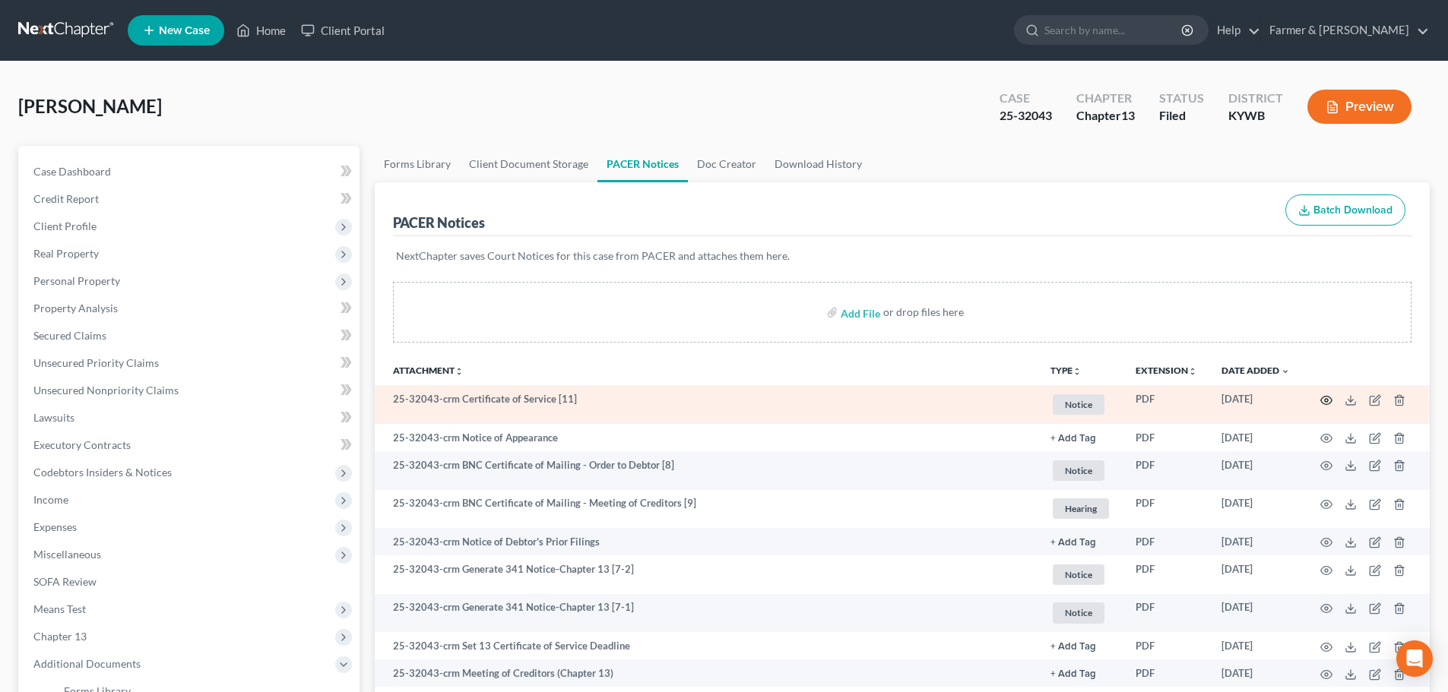
click at [1331, 398] on icon "button" at bounding box center [1326, 400] width 11 height 8
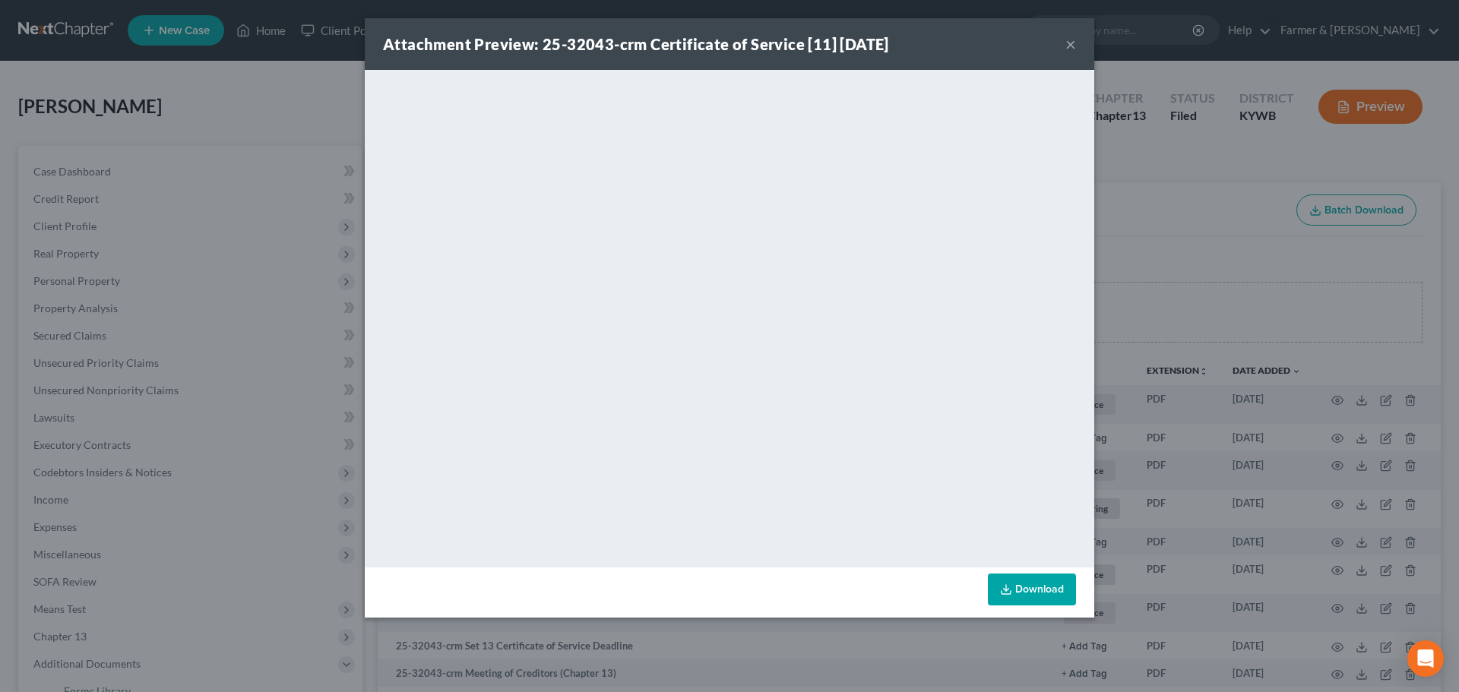
click at [1068, 43] on button "×" at bounding box center [1070, 44] width 11 height 18
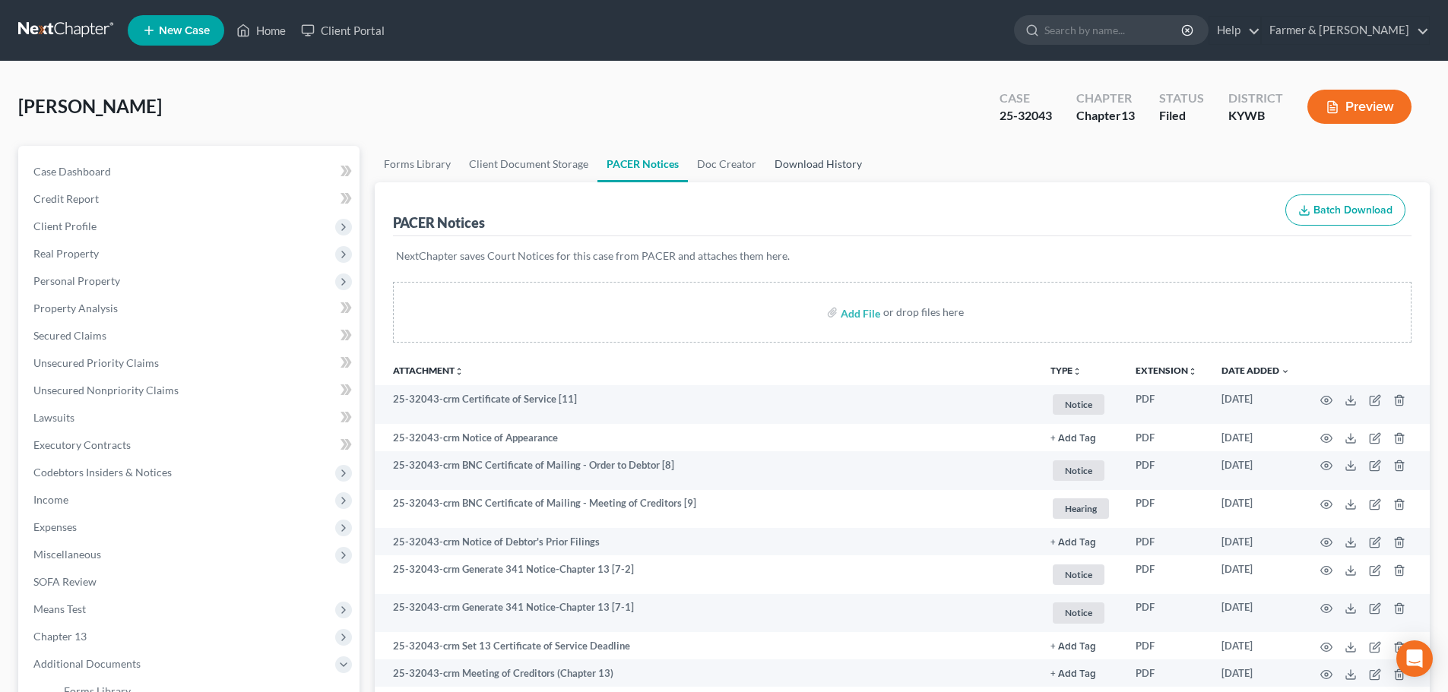
click at [791, 163] on link "Download History" at bounding box center [818, 164] width 106 height 36
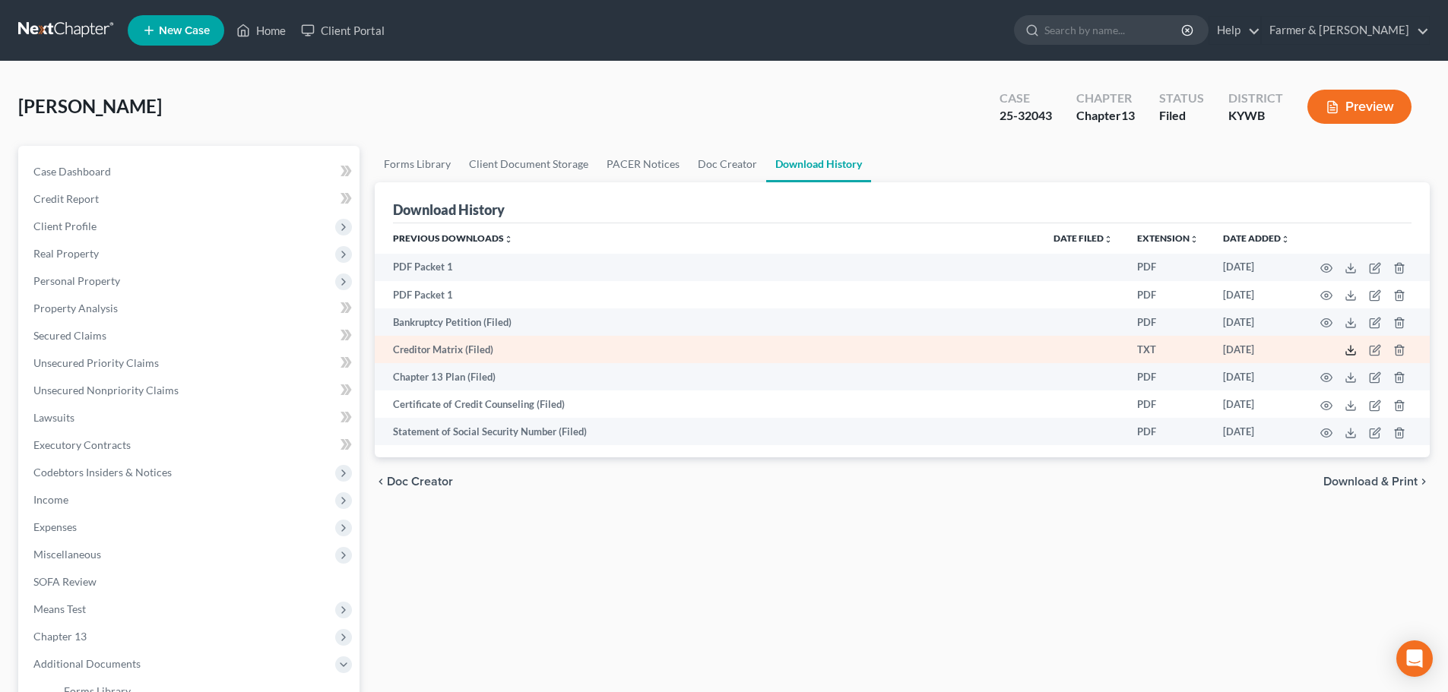
click at [1356, 348] on icon at bounding box center [1350, 350] width 12 height 12
